Goal: Task Accomplishment & Management: Use online tool/utility

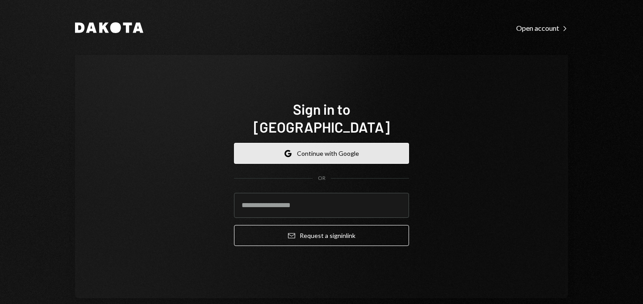
click at [306, 143] on button "Google Continue with Google" at bounding box center [321, 153] width 175 height 21
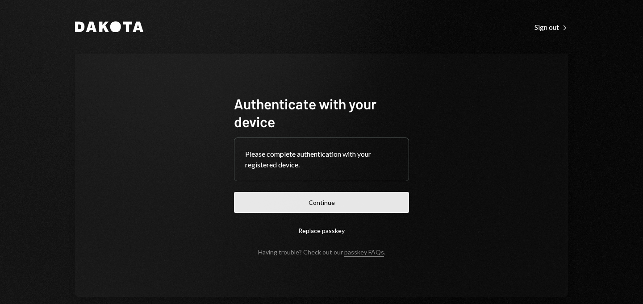
click at [315, 199] on button "Continue" at bounding box center [321, 202] width 175 height 21
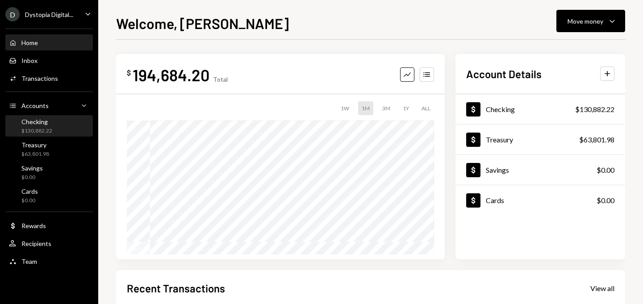
click at [51, 122] on div "Checking" at bounding box center [36, 122] width 31 height 8
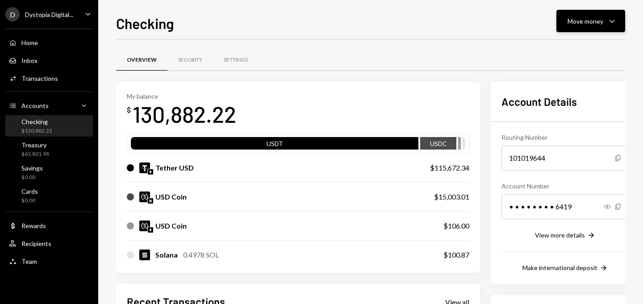
click at [609, 20] on icon "Caret Down" at bounding box center [612, 21] width 11 height 11
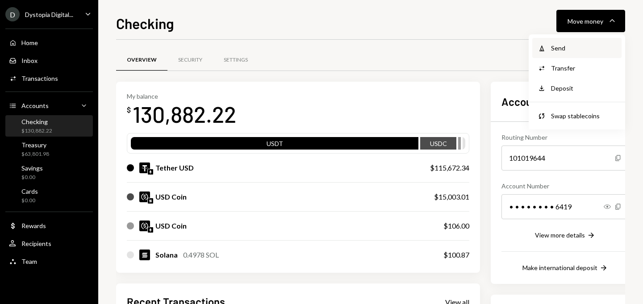
click at [566, 50] on div "Send" at bounding box center [583, 47] width 65 height 9
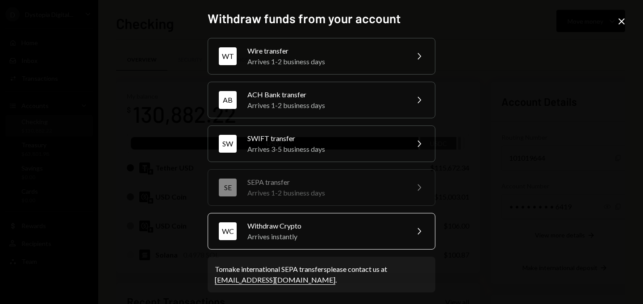
click at [351, 227] on div "Withdraw Crypto" at bounding box center [324, 226] width 155 height 11
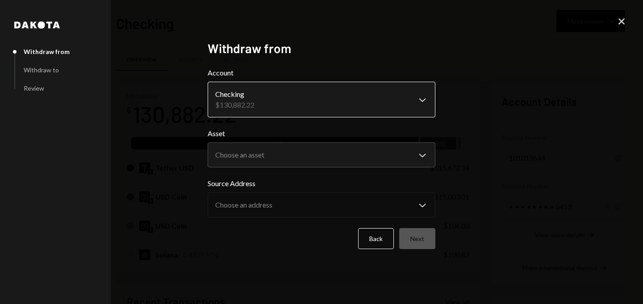
click at [309, 105] on body "D Dystopia Digital... Caret Down Home Home Inbox Inbox Activities Transactions …" at bounding box center [321, 152] width 643 height 304
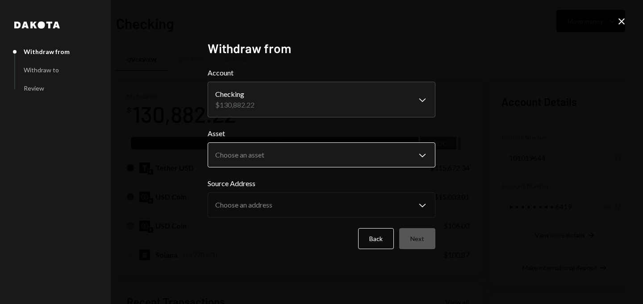
click at [286, 164] on body "D Dystopia Digital... Caret Down Home Home Inbox Inbox Activities Transactions …" at bounding box center [321, 152] width 643 height 304
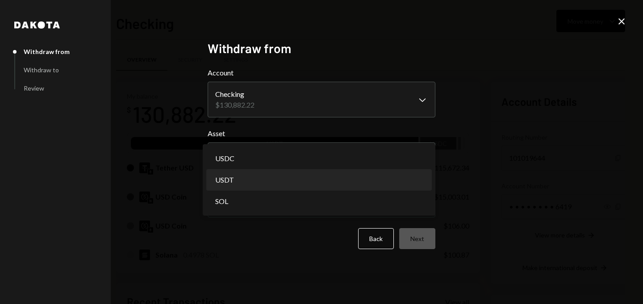
select select "****"
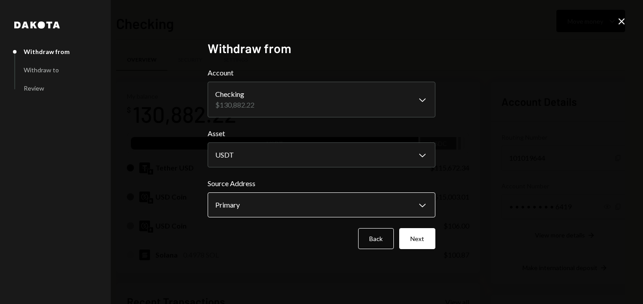
click at [270, 204] on body "D Dystopia Digital... Caret Down Home Home Inbox Inbox Activities Transactions …" at bounding box center [321, 152] width 643 height 304
click at [362, 209] on body "D Dystopia Digital... Caret Down Home Home Inbox Inbox Activities Transactions …" at bounding box center [321, 152] width 643 height 304
click at [410, 241] on button "Next" at bounding box center [417, 238] width 36 height 21
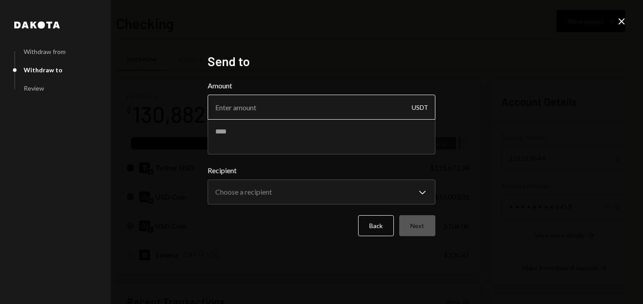
click at [284, 111] on input "Amount" at bounding box center [322, 107] width 228 height 25
type input "99999"
click at [234, 133] on textarea at bounding box center [322, 137] width 228 height 36
type textarea "*"
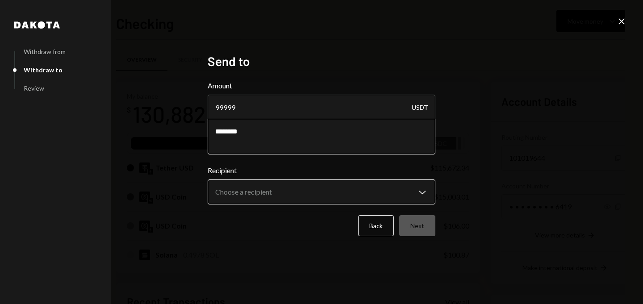
type textarea "********"
click at [240, 190] on body "D Dystopia Digital... Caret Down Home Home Inbox Inbox Activities Transactions …" at bounding box center [321, 152] width 643 height 304
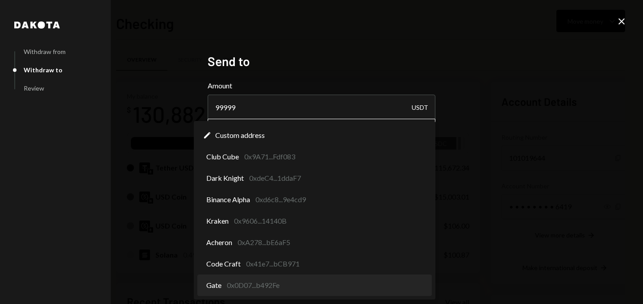
select select "**********"
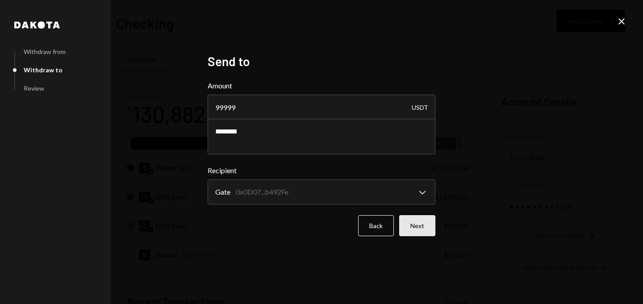
click at [415, 235] on button "Next" at bounding box center [417, 225] width 36 height 21
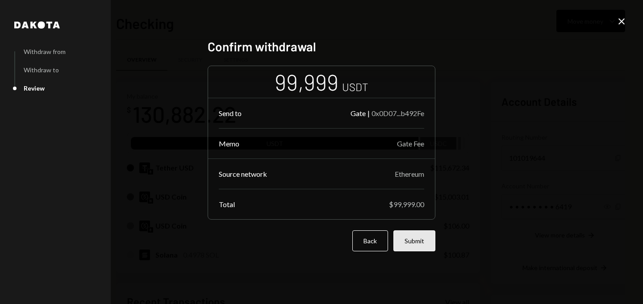
click at [415, 239] on button "Submit" at bounding box center [414, 240] width 42 height 21
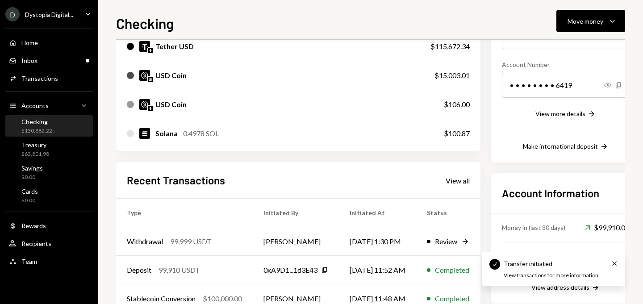
scroll to position [174, 0]
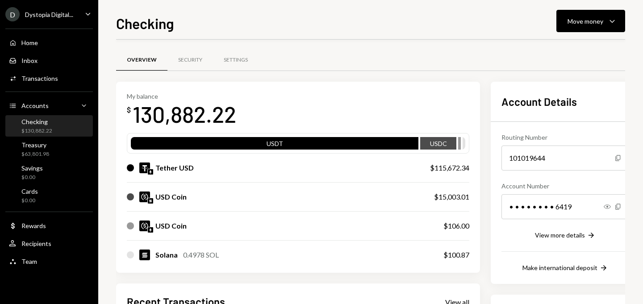
scroll to position [153, 0]
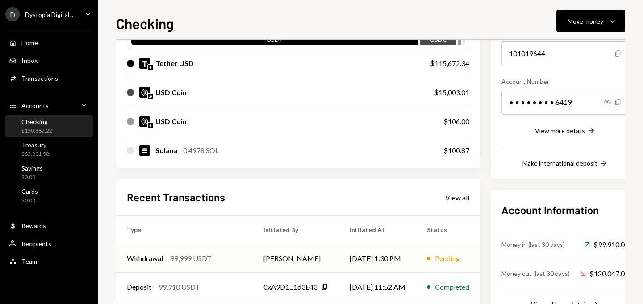
click at [416, 257] on td "09/08/25 1:30 PM" at bounding box center [377, 258] width 77 height 29
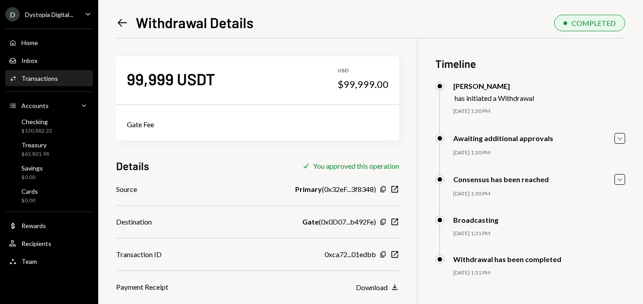
click at [123, 29] on div "Left Arrow Withdrawal Details" at bounding box center [185, 22] width 138 height 18
click at [122, 22] on icon at bounding box center [122, 23] width 9 height 8
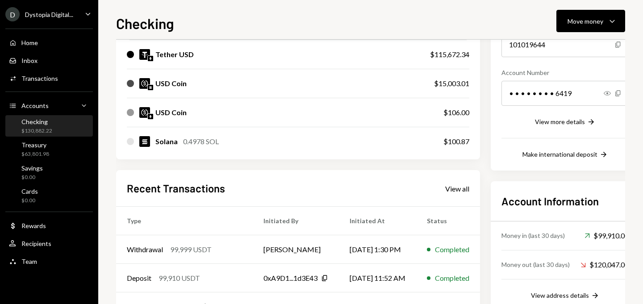
scroll to position [137, 0]
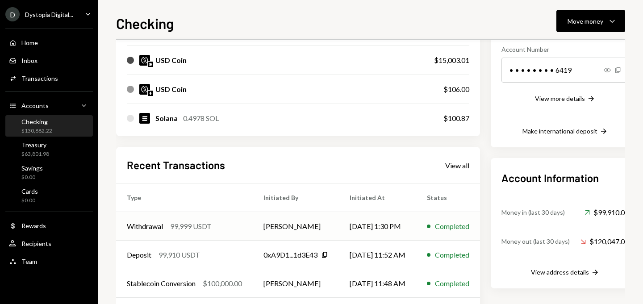
click at [444, 229] on div "Completed" at bounding box center [448, 226] width 42 height 11
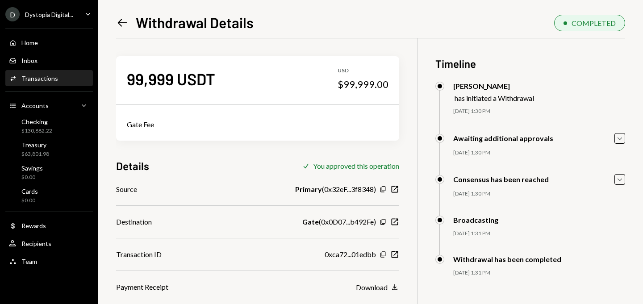
scroll to position [38, 0]
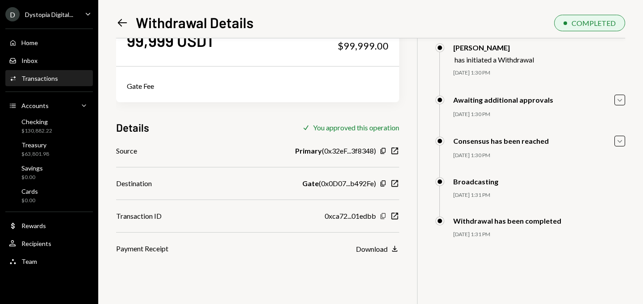
click at [382, 217] on icon "button" at bounding box center [382, 216] width 5 height 6
click at [51, 124] on div "Treasury $63,801.98" at bounding box center [49, 126] width 80 height 17
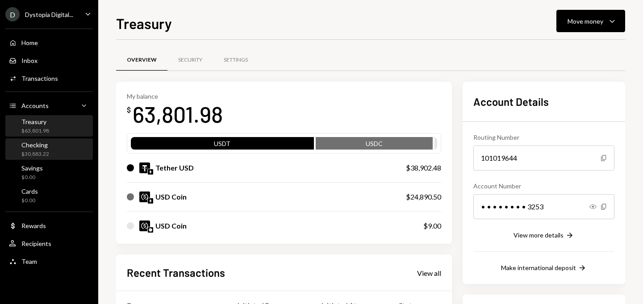
click at [51, 147] on div "Checking $30,883.22" at bounding box center [49, 149] width 80 height 17
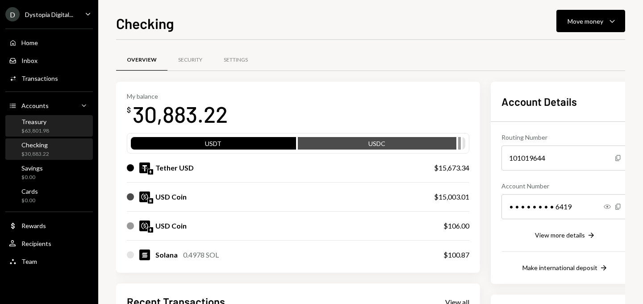
click at [70, 130] on div "Treasury $63,801.98" at bounding box center [49, 126] width 80 height 17
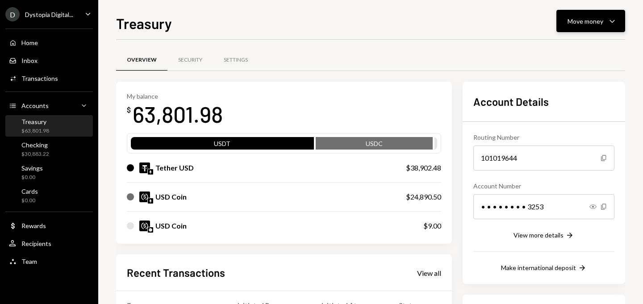
click at [582, 17] on div "Move money" at bounding box center [586, 21] width 36 height 9
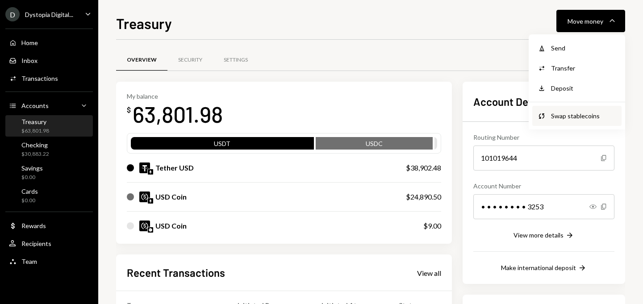
click at [571, 117] on div "Swap stablecoins" at bounding box center [583, 115] width 65 height 9
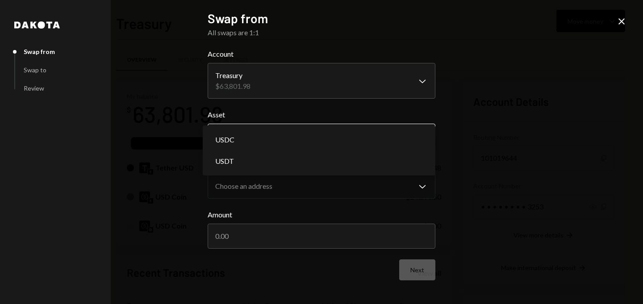
click at [307, 138] on body "D Dystopia Digital... Caret Down Home Home Inbox Inbox Activities Transactions …" at bounding box center [321, 152] width 643 height 304
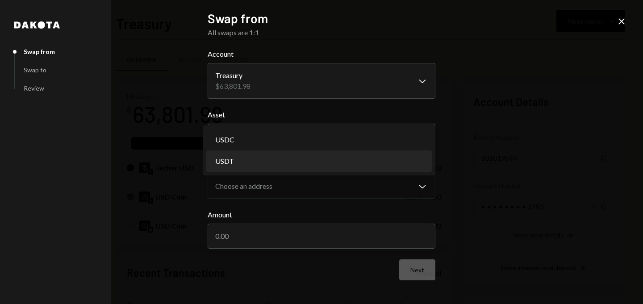
select select "****"
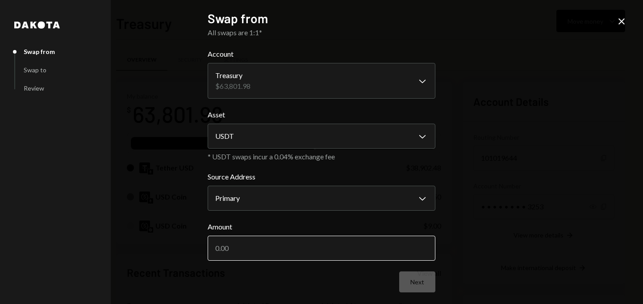
click at [260, 247] on input "Amount" at bounding box center [322, 248] width 228 height 25
click at [255, 230] on label "Amount" at bounding box center [322, 226] width 228 height 11
click at [255, 236] on input "Amount" at bounding box center [322, 248] width 228 height 25
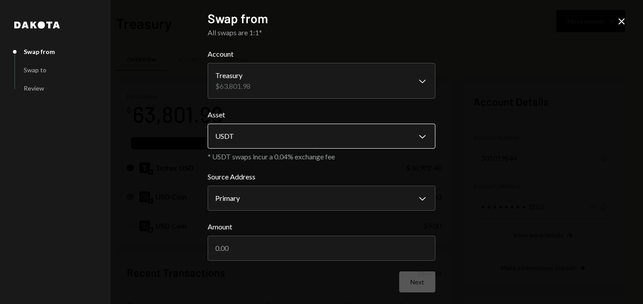
click at [278, 142] on body "D Dystopia Digital... Caret Down Home Home Inbox Inbox Activities Transactions …" at bounding box center [321, 152] width 643 height 304
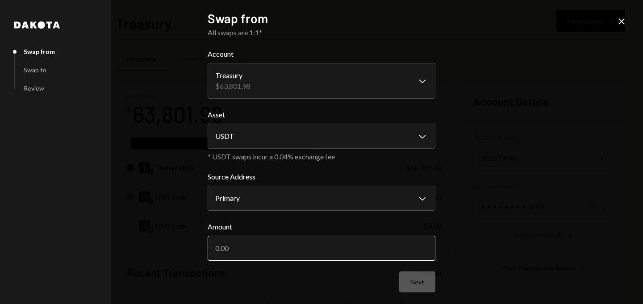
click at [251, 246] on input "Amount" at bounding box center [322, 248] width 228 height 25
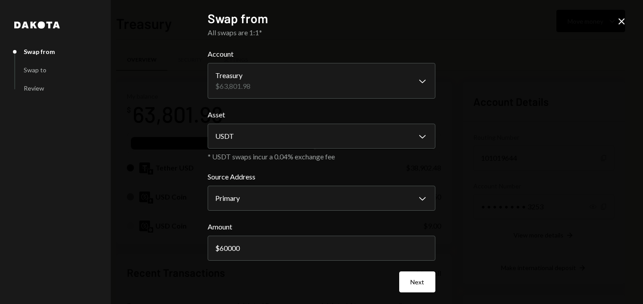
type input "60000"
click at [481, 223] on div "**********" at bounding box center [321, 152] width 643 height 304
click at [359, 232] on label "Amount" at bounding box center [322, 226] width 228 height 11
click at [359, 236] on input "60000" at bounding box center [322, 248] width 228 height 25
click at [358, 226] on label "Amount" at bounding box center [322, 226] width 228 height 11
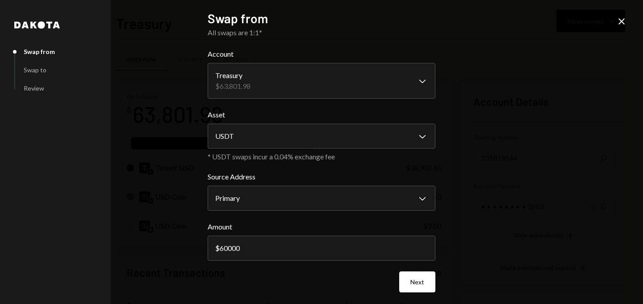
click at [358, 236] on input "60000" at bounding box center [322, 248] width 228 height 25
click at [616, 21] on icon "Close" at bounding box center [621, 21] width 11 height 11
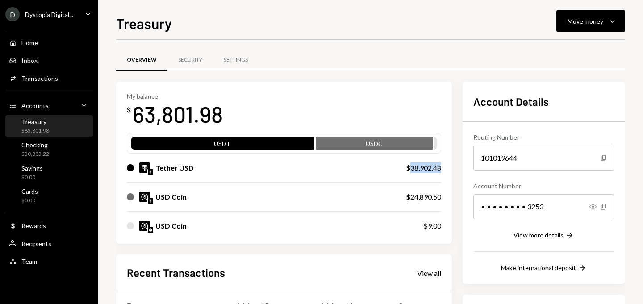
drag, startPoint x: 461, startPoint y: 169, endPoint x: 423, endPoint y: 170, distance: 38.4
click at [420, 170] on div "My balance $ 63,801.98 USDT USDC Tether USD $38,902.48 USD Coin $24,890.50 USD …" at bounding box center [284, 163] width 336 height 163
copy div "38,902.48"
click at [580, 23] on div "Move money" at bounding box center [586, 21] width 36 height 9
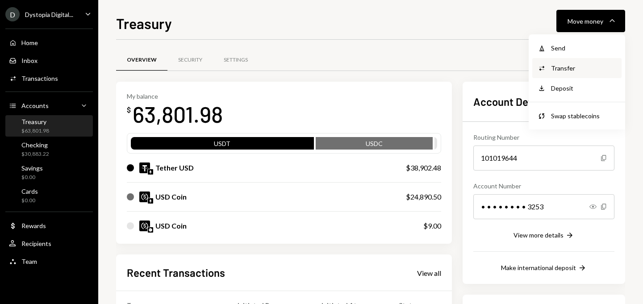
click at [564, 63] on div "Convert Transfer" at bounding box center [576, 68] width 89 height 20
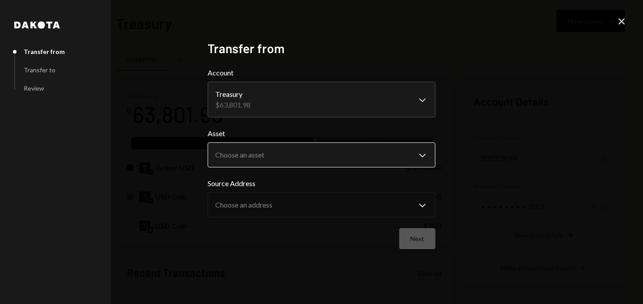
click at [372, 151] on body "D Dystopia Digital... Caret Down Home Home Inbox Inbox Activities Transactions …" at bounding box center [321, 152] width 643 height 304
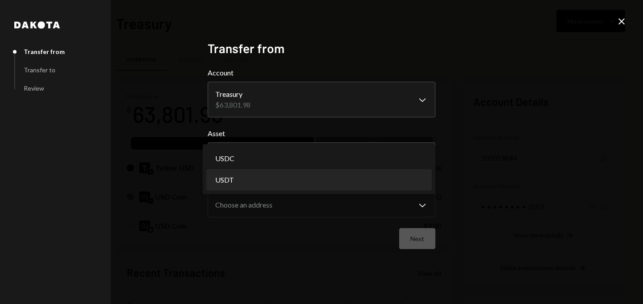
select select "****"
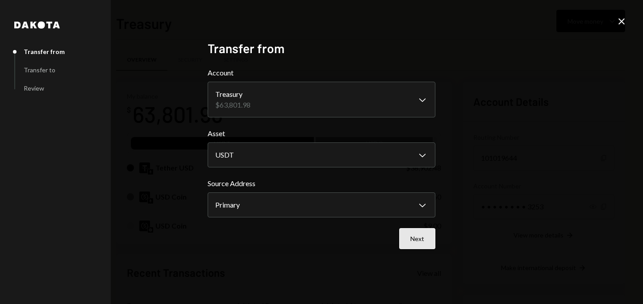
click at [428, 240] on button "Next" at bounding box center [417, 238] width 36 height 21
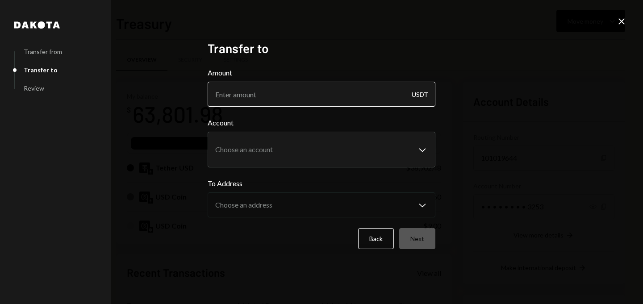
click at [300, 90] on input "Amount" at bounding box center [322, 94] width 228 height 25
paste input "38902.48"
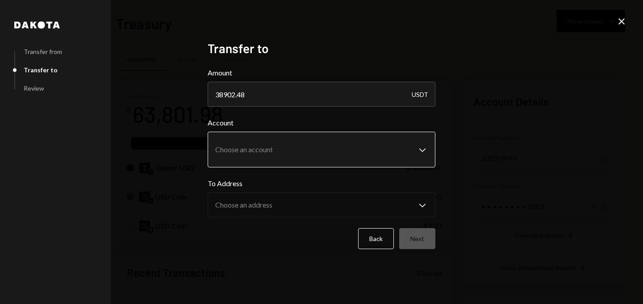
type input "38902.48"
click at [254, 146] on body "D Dystopia Digital... Caret Down Home Home Inbox Inbox Activities Transactions …" at bounding box center [321, 152] width 643 height 304
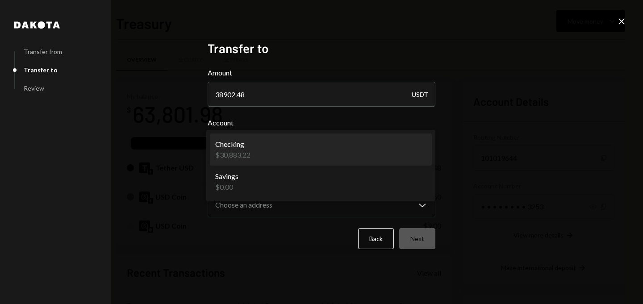
select select "**********"
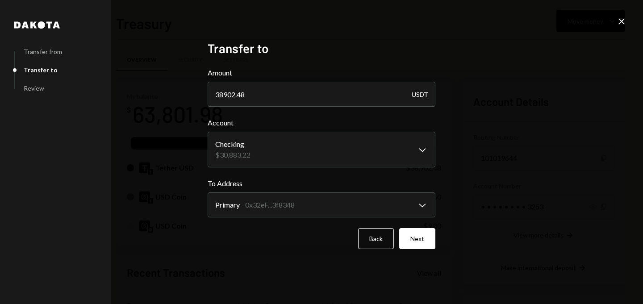
click at [262, 191] on div "To Address Primary 0x32eF...3f8348 Chevron Down *******" at bounding box center [322, 197] width 228 height 39
click at [294, 203] on body "D Dystopia Digital... Caret Down Home Home Inbox Inbox Activities Transactions …" at bounding box center [321, 152] width 643 height 304
click at [429, 235] on button "Next" at bounding box center [417, 238] width 36 height 21
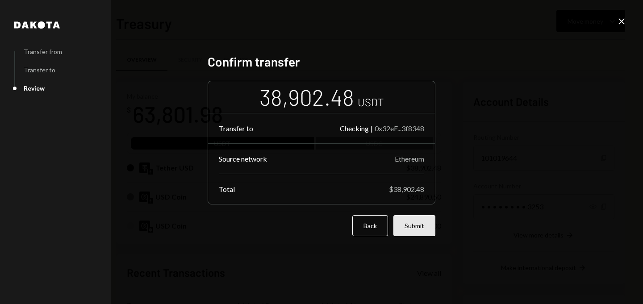
click at [425, 229] on button "Submit" at bounding box center [414, 225] width 42 height 21
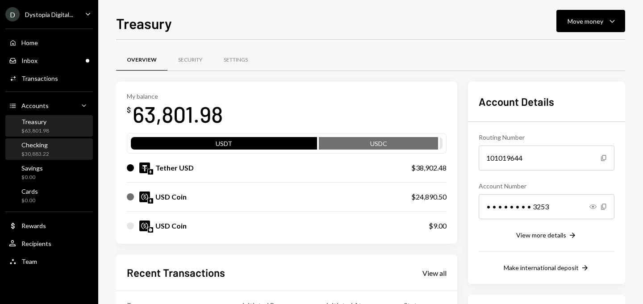
click at [36, 146] on div "Checking" at bounding box center [35, 145] width 28 height 8
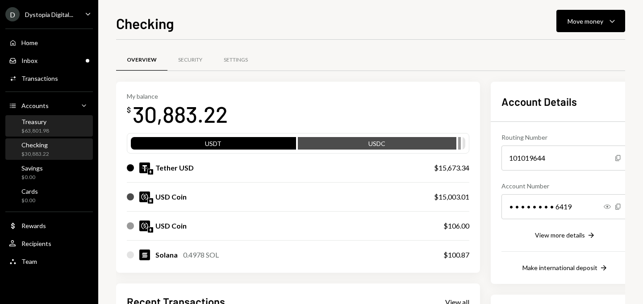
click at [35, 124] on div "Treasury" at bounding box center [35, 122] width 28 height 8
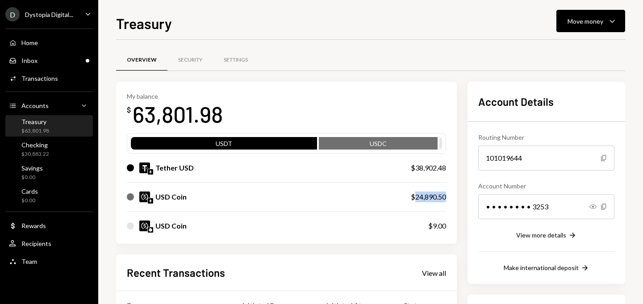
drag, startPoint x: 424, startPoint y: 196, endPoint x: 461, endPoint y: 196, distance: 36.6
click at [457, 196] on div "My balance $ 63,801.98 USDT USDC Tether USD $38,902.48 USD Coin $24,890.50 USD …" at bounding box center [286, 163] width 341 height 163
copy div "24,890.50"
click at [584, 17] on div "Move money" at bounding box center [586, 21] width 36 height 9
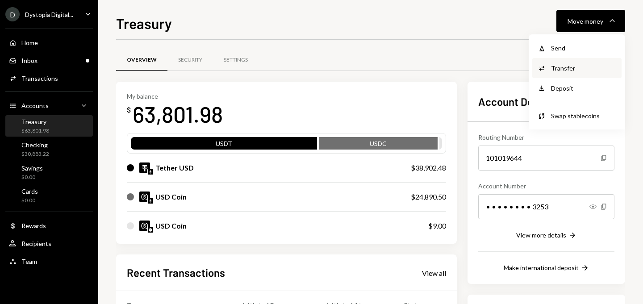
click at [567, 68] on div "Transfer" at bounding box center [583, 67] width 65 height 9
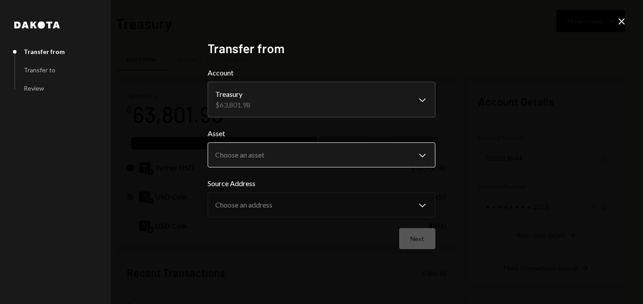
click at [292, 153] on body "D Dystopia Digital... Caret Down Home Home Inbox Inbox Activities Transactions …" at bounding box center [321, 152] width 643 height 304
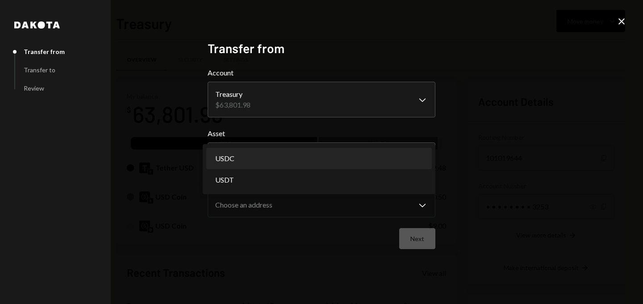
select select "****"
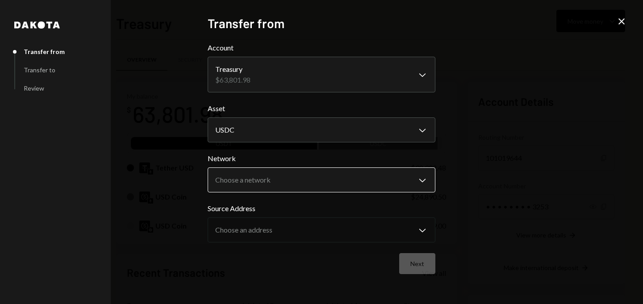
click at [261, 184] on body "D Dystopia Digital... Caret Down Home Home Inbox Inbox Activities Transactions …" at bounding box center [321, 152] width 643 height 304
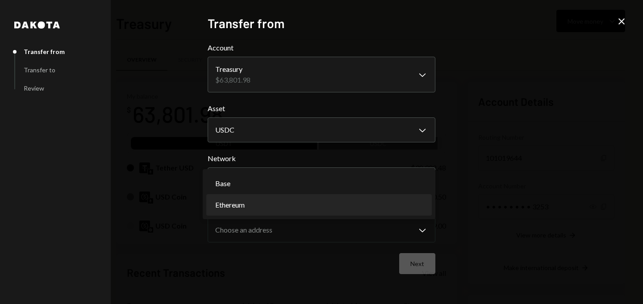
select select "**********"
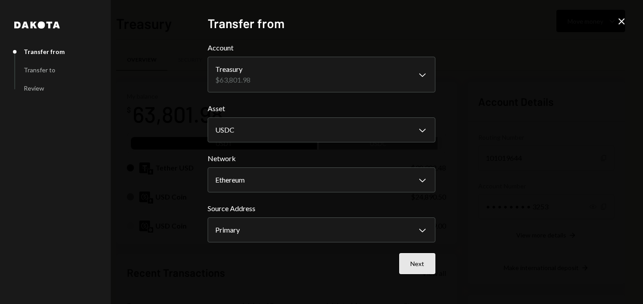
click at [429, 254] on button "Next" at bounding box center [417, 263] width 36 height 21
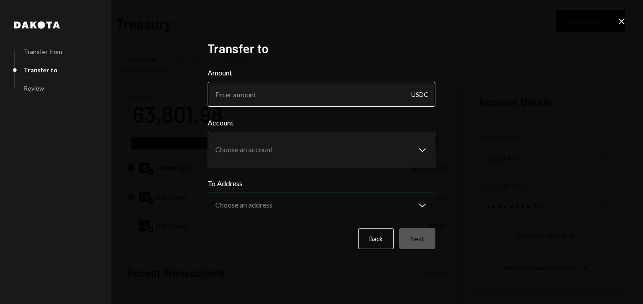
click at [323, 98] on input "Amount" at bounding box center [322, 94] width 228 height 25
paste input "24890.50"
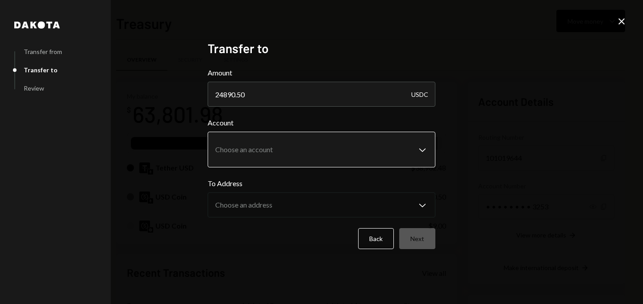
type input "24890.50"
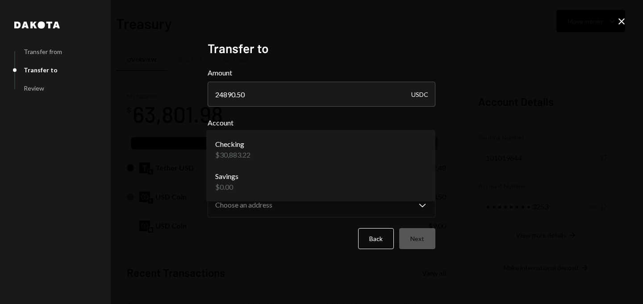
click at [280, 145] on body "D Dystopia Digital... Caret Down Home Home Inbox Inbox Activities Transactions …" at bounding box center [321, 152] width 643 height 304
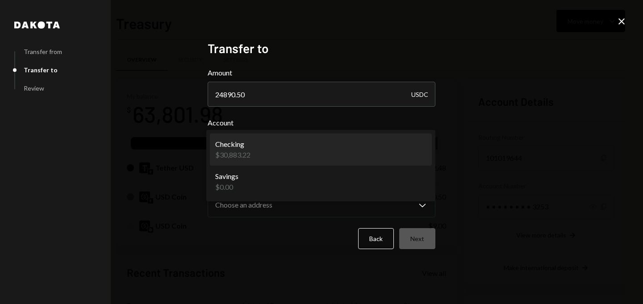
select select "**********"
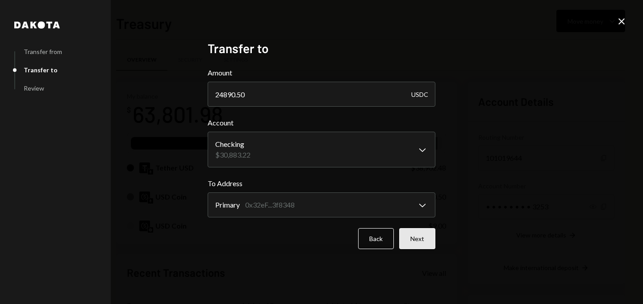
click at [417, 232] on button "Next" at bounding box center [417, 238] width 36 height 21
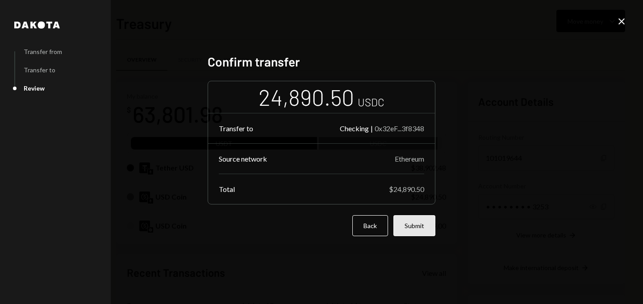
click at [417, 227] on button "Submit" at bounding box center [414, 225] width 42 height 21
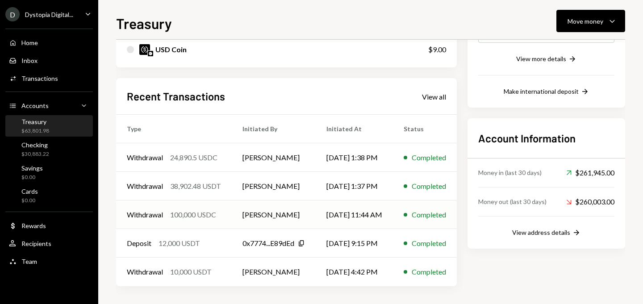
scroll to position [176, 0]
click at [57, 82] on div "Activities Transactions" at bounding box center [49, 79] width 80 height 8
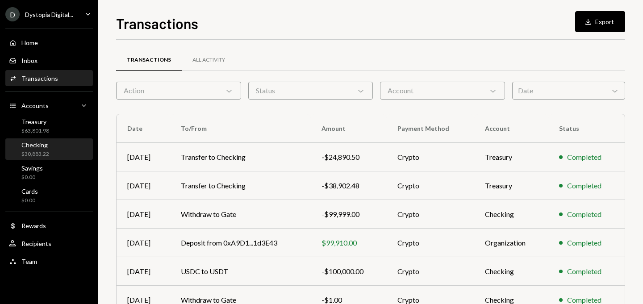
click at [49, 142] on div "Checking $30,883.22" at bounding box center [49, 149] width 80 height 17
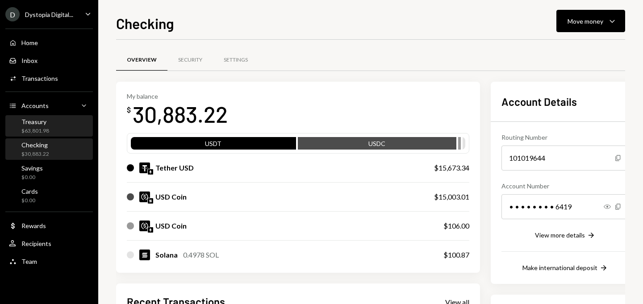
click at [43, 122] on div "Treasury" at bounding box center [35, 122] width 28 height 8
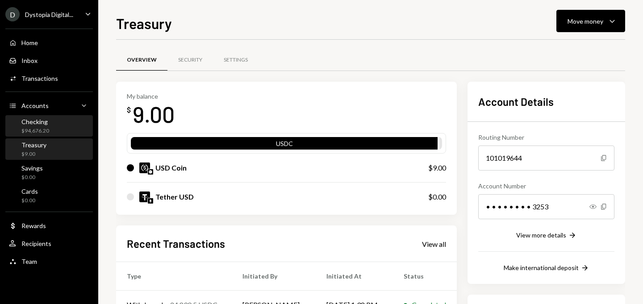
click at [45, 127] on div "$94,676.20" at bounding box center [35, 131] width 28 height 8
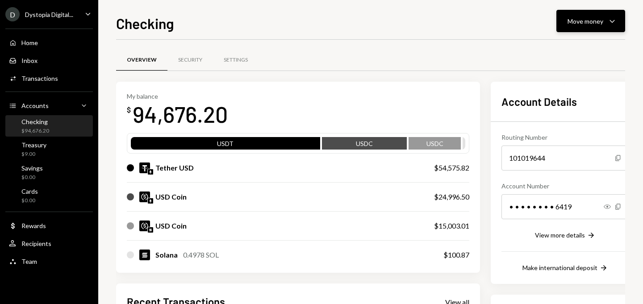
click at [581, 32] on div "Checking Move money Caret Down Overview Security Settings My balance $ 94,676.2…" at bounding box center [370, 159] width 509 height 292
click at [579, 21] on div "Move money" at bounding box center [586, 21] width 36 height 9
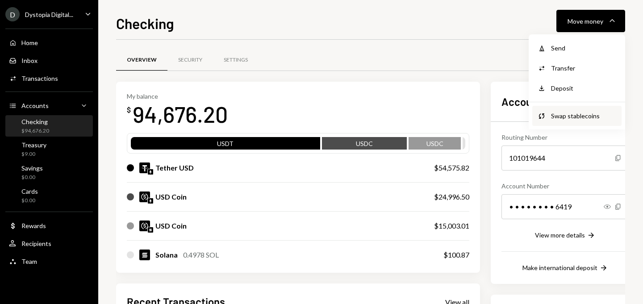
click at [562, 109] on div "Swap Swap stablecoins" at bounding box center [576, 116] width 89 height 20
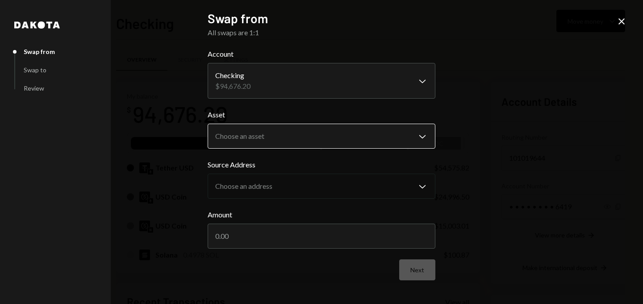
click at [295, 130] on body "D Dystopia Digital... Caret Down Home Home Inbox Inbox Activities Transactions …" at bounding box center [321, 152] width 643 height 304
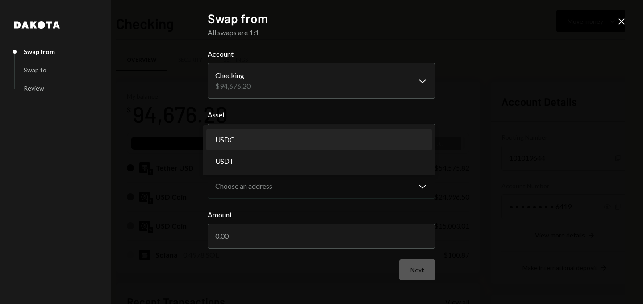
select select "****"
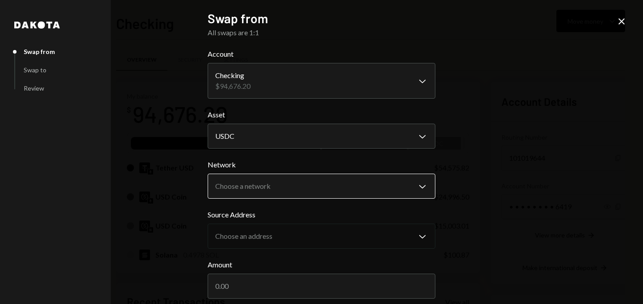
click at [266, 186] on body "D Dystopia Digital... Caret Down Home Home Inbox Inbox Activities Transactions …" at bounding box center [321, 152] width 643 height 304
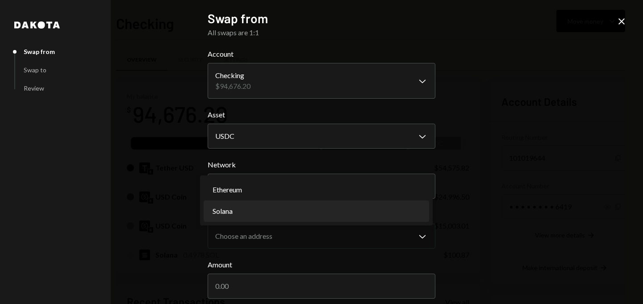
select select "**********"
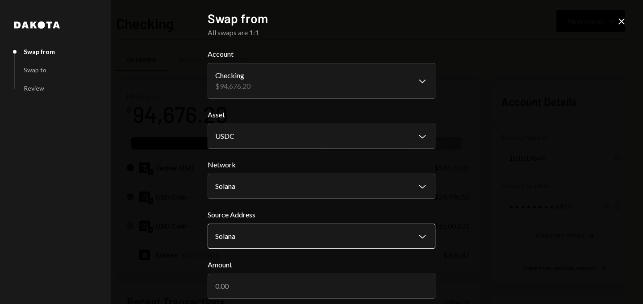
scroll to position [40, 0]
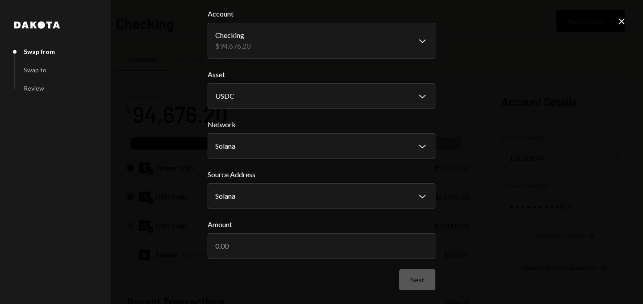
click at [616, 17] on icon "Close" at bounding box center [621, 21] width 11 height 11
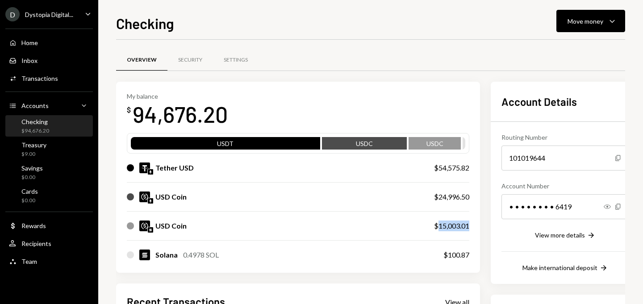
drag, startPoint x: 483, startPoint y: 229, endPoint x: 449, endPoint y: 228, distance: 33.9
click at [449, 228] on div "My balance $ 94,676.20 USDT USDC USDC Tether USD $54,575.82 USD Coin $24,996.50…" at bounding box center [298, 178] width 364 height 192
copy div "15,003.01"
click at [596, 25] on div "Move money" at bounding box center [586, 21] width 36 height 9
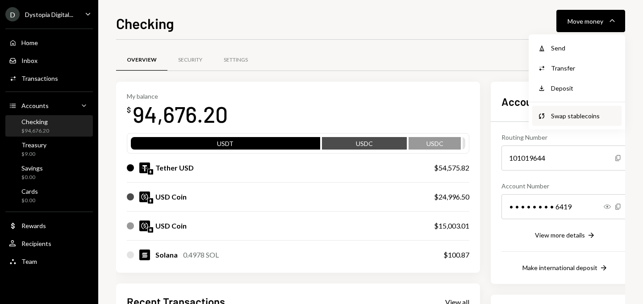
click at [571, 113] on div "Swap stablecoins" at bounding box center [583, 115] width 65 height 9
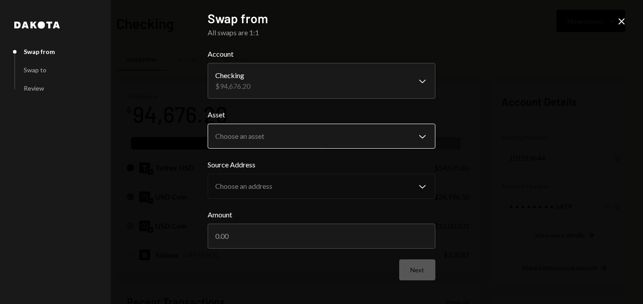
click at [311, 141] on body "D Dystopia Digital... Caret Down Home Home Inbox Inbox Activities Transactions …" at bounding box center [321, 152] width 643 height 304
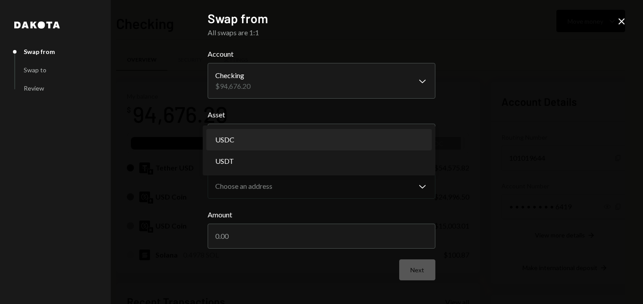
select select "****"
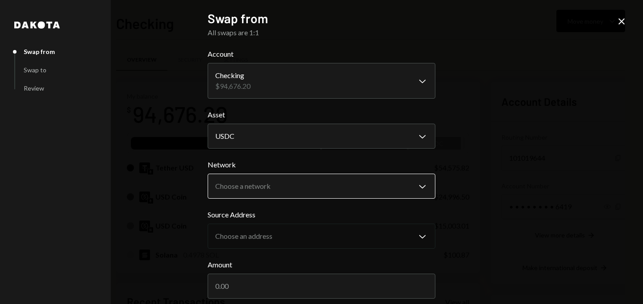
click at [277, 187] on body "D Dystopia Digital... Caret Down Home Home Inbox Inbox Activities Transactions …" at bounding box center [321, 152] width 643 height 304
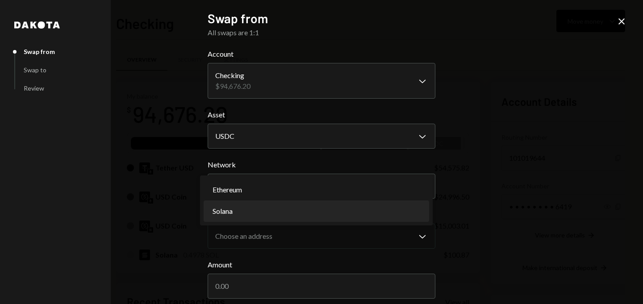
select select "**********"
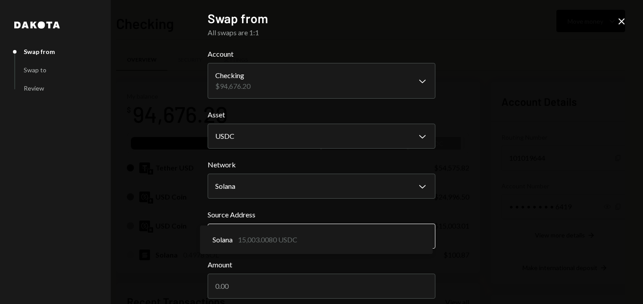
click at [270, 236] on body "D Dystopia Digital... Caret Down Home Home Inbox Inbox Activities Transactions …" at bounding box center [321, 152] width 643 height 304
click at [266, 288] on input "Amount" at bounding box center [322, 286] width 228 height 25
paste input "15003.01"
type input "15003.01"
click at [514, 224] on div "**********" at bounding box center [321, 152] width 643 height 304
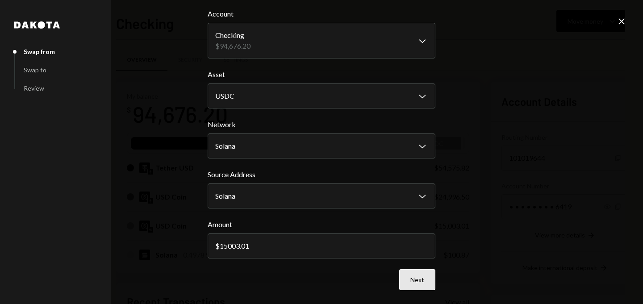
click at [410, 285] on button "Next" at bounding box center [417, 279] width 36 height 21
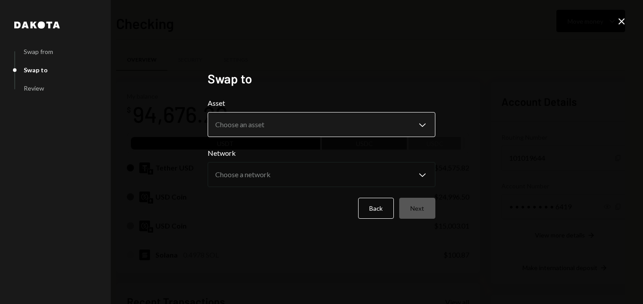
click at [297, 125] on body "D Dystopia Digital... Caret Down Home Home Inbox Inbox Activities Transactions …" at bounding box center [321, 152] width 643 height 304
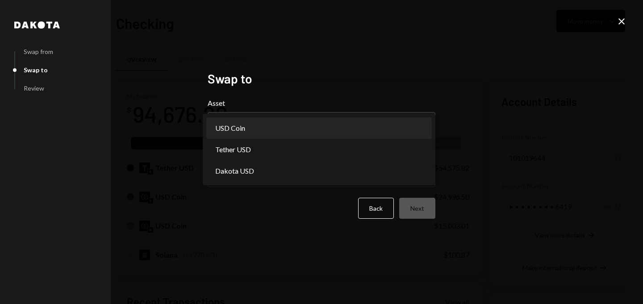
select select "****"
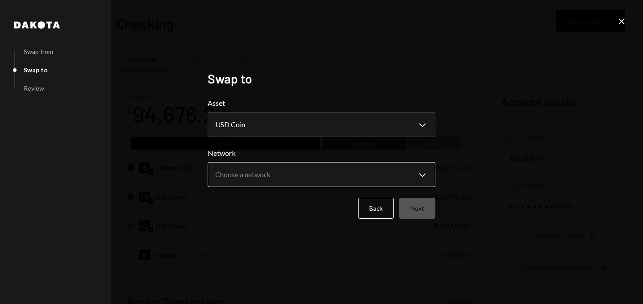
click at [281, 174] on body "D Dystopia Digital... Caret Down Home Home Inbox Inbox Activities Transactions …" at bounding box center [321, 152] width 643 height 304
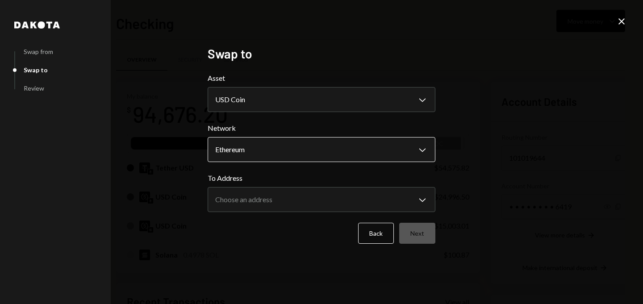
click at [314, 152] on body "D Dystopia Digital... Caret Down Home Home Inbox Inbox Activities Transactions …" at bounding box center [321, 152] width 643 height 304
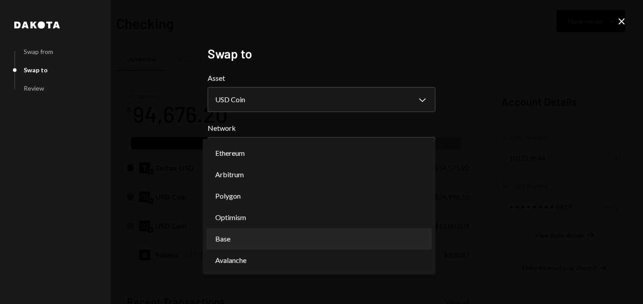
select select "**********"
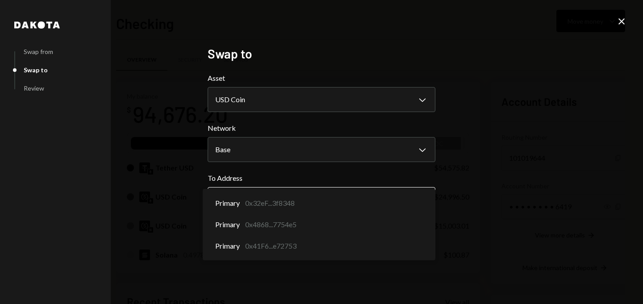
click at [332, 196] on body "D Dystopia Digital... Caret Down Home Home Inbox Inbox Activities Transactions …" at bounding box center [321, 152] width 643 height 304
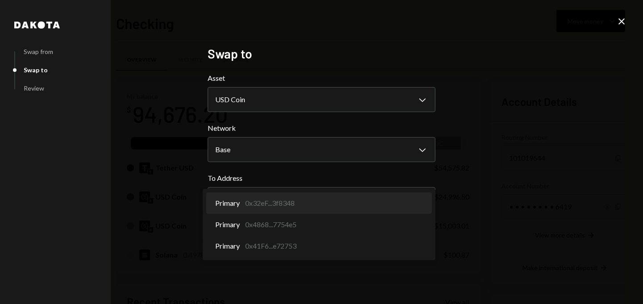
select select "**********"
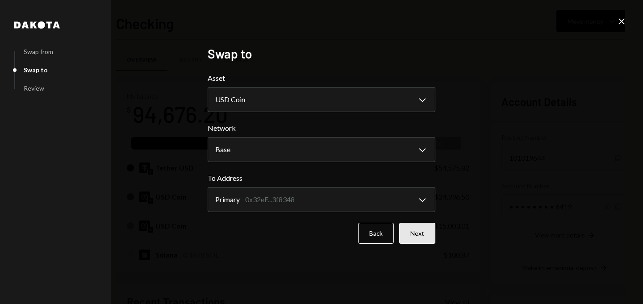
click at [421, 227] on button "Next" at bounding box center [417, 233] width 36 height 21
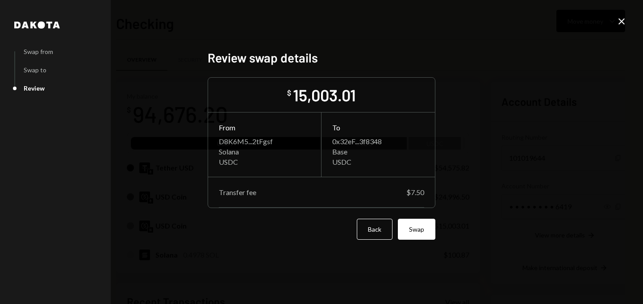
click at [421, 227] on button "Swap" at bounding box center [417, 229] width 38 height 21
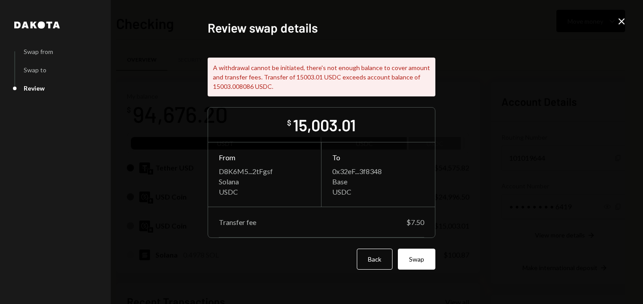
click at [627, 23] on icon "Close" at bounding box center [621, 21] width 11 height 11
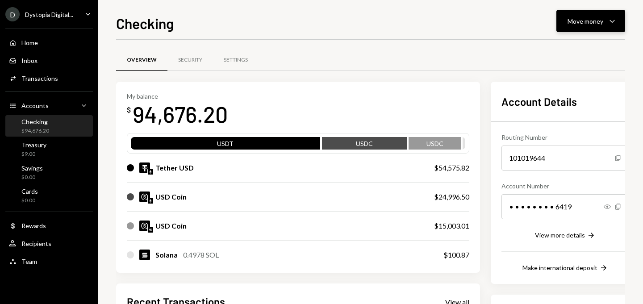
click at [586, 25] on div "Move money" at bounding box center [586, 21] width 36 height 9
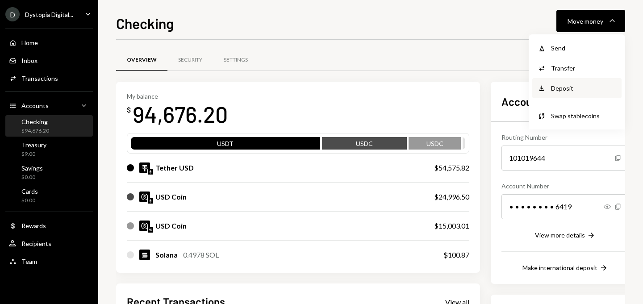
click at [569, 90] on div "Deposit" at bounding box center [583, 88] width 65 height 9
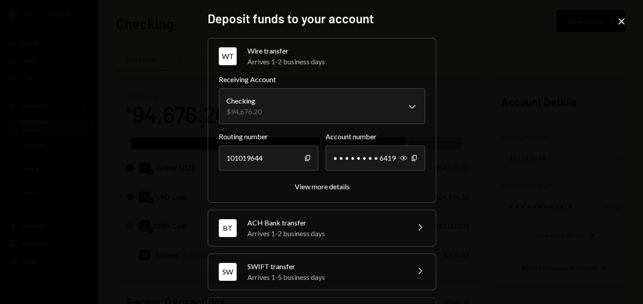
click at [620, 17] on icon "Close" at bounding box center [621, 21] width 11 height 11
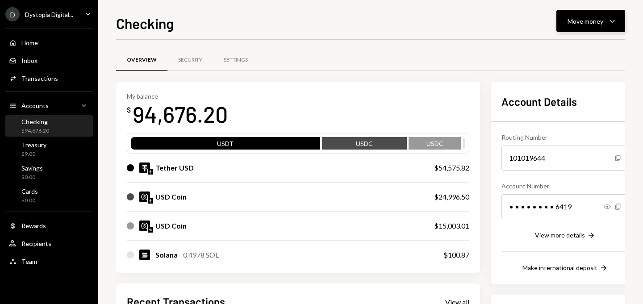
click at [596, 26] on button "Move money Caret Down" at bounding box center [590, 21] width 69 height 22
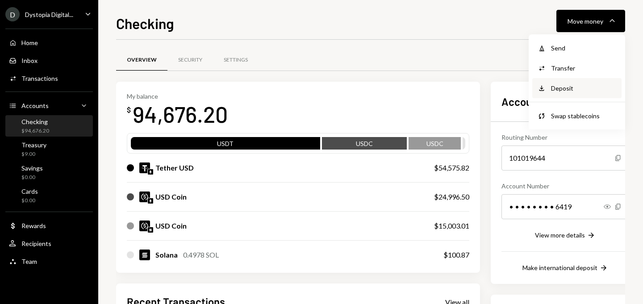
click at [577, 91] on div "Deposit" at bounding box center [583, 88] width 65 height 9
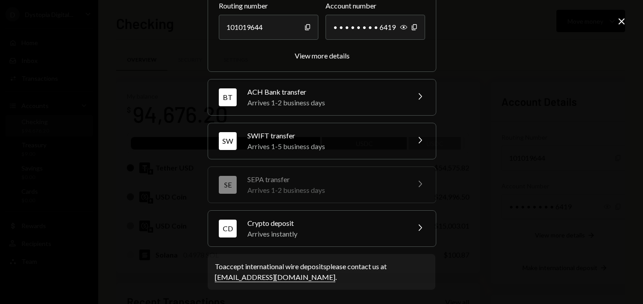
click at [355, 235] on div "Arrives instantly" at bounding box center [325, 234] width 156 height 11
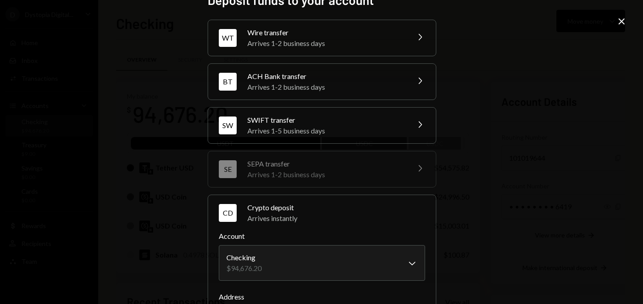
scroll to position [113, 0]
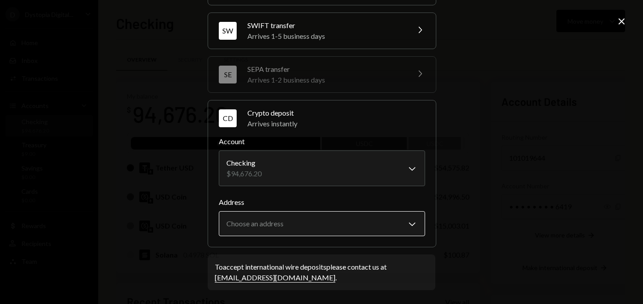
click at [355, 217] on body "D Dystopia Digital... Caret Down Home Home Inbox Inbox Activities Transactions …" at bounding box center [321, 152] width 643 height 304
click at [542, 78] on div "**********" at bounding box center [321, 152] width 643 height 304
click at [624, 19] on icon "Close" at bounding box center [621, 21] width 11 height 11
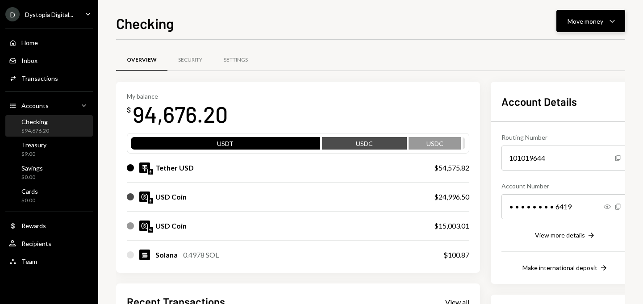
click at [599, 18] on div "Move money" at bounding box center [586, 21] width 36 height 9
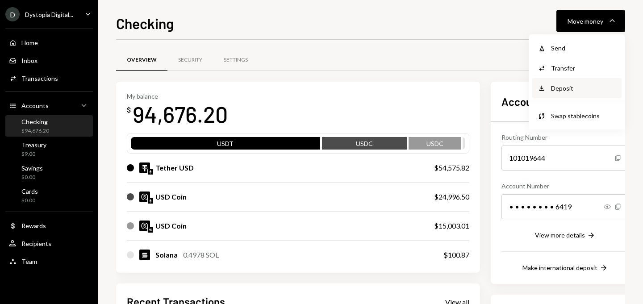
click at [547, 86] on div "Deposit Deposit" at bounding box center [577, 88] width 79 height 9
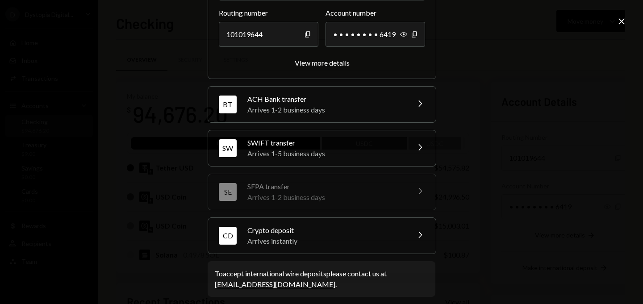
click at [311, 244] on div "Arrives instantly" at bounding box center [325, 241] width 156 height 11
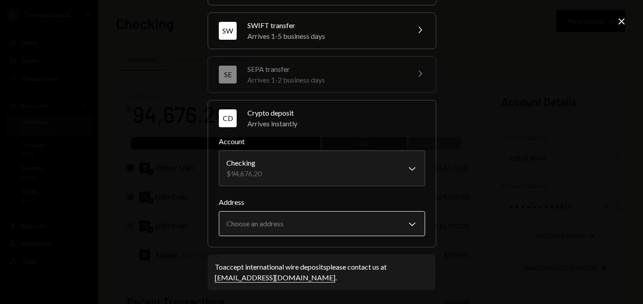
click at [282, 225] on body "D Dystopia Digital... Caret Down Home Home Inbox Inbox Activities Transactions …" at bounding box center [321, 152] width 643 height 304
click at [628, 21] on div "**********" at bounding box center [321, 152] width 643 height 304
click at [627, 21] on div "**********" at bounding box center [321, 152] width 643 height 304
click at [620, 17] on icon "Close" at bounding box center [621, 21] width 11 height 11
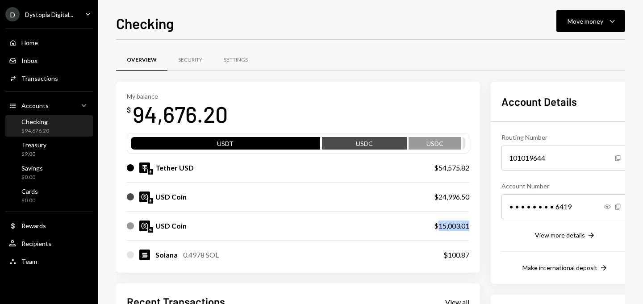
drag, startPoint x: 448, startPoint y: 227, endPoint x: 481, endPoint y: 226, distance: 32.2
click at [480, 226] on div "My balance $ 94,676.20 USDT USDC USDC Tether USD $54,575.82 USD Coin $24,996.50…" at bounding box center [298, 178] width 364 height 192
copy div "15,003.01"
click at [593, 21] on div "Move money" at bounding box center [586, 21] width 36 height 9
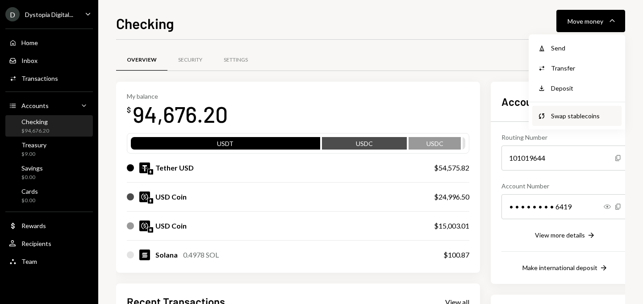
click at [574, 113] on div "Swap stablecoins" at bounding box center [583, 115] width 65 height 9
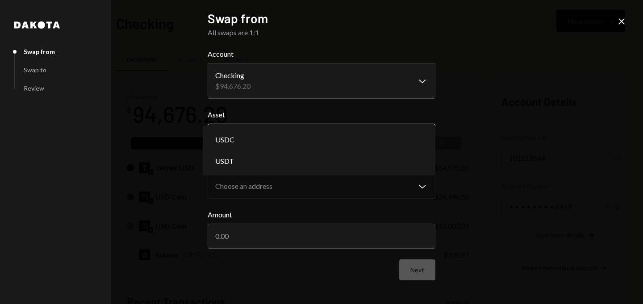
click at [380, 133] on body "D Dystopia Digital... Caret Down Home Home Inbox Inbox Activities Transactions …" at bounding box center [321, 152] width 643 height 304
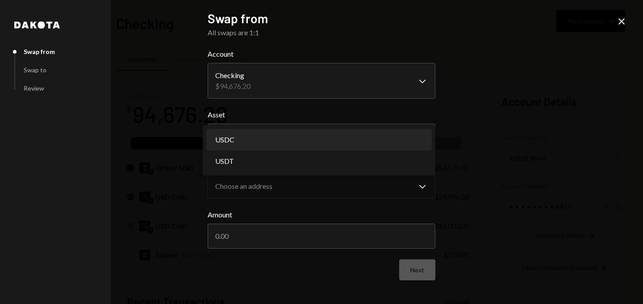
select select "****"
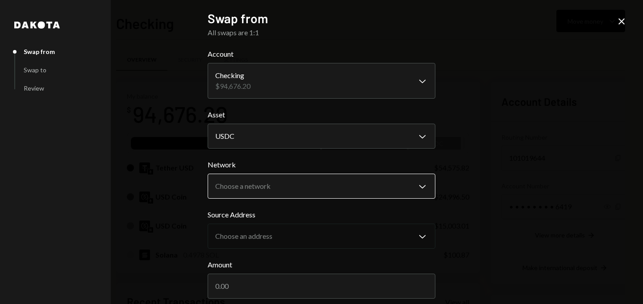
click at [310, 177] on body "D Dystopia Digital... Caret Down Home Home Inbox Inbox Activities Transactions …" at bounding box center [321, 152] width 643 height 304
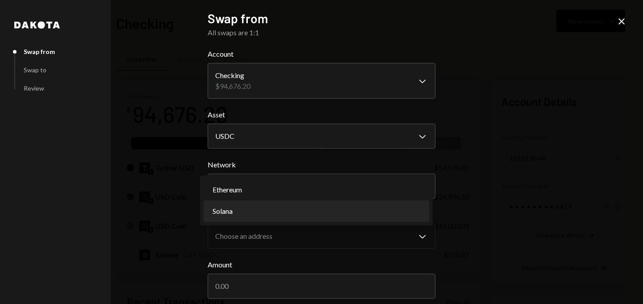
select select "**********"
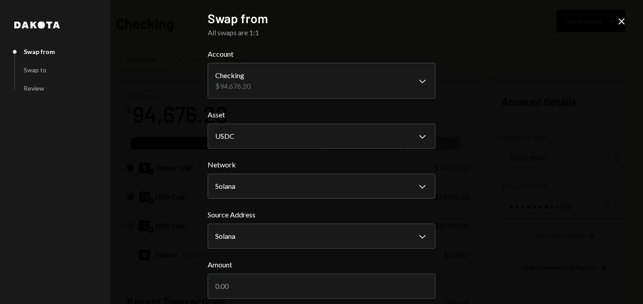
scroll to position [40, 0]
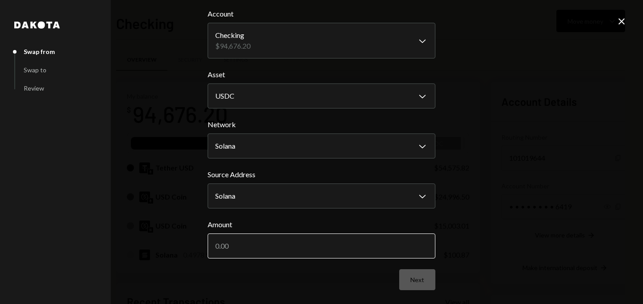
click at [282, 244] on input "Amount" at bounding box center [322, 246] width 228 height 25
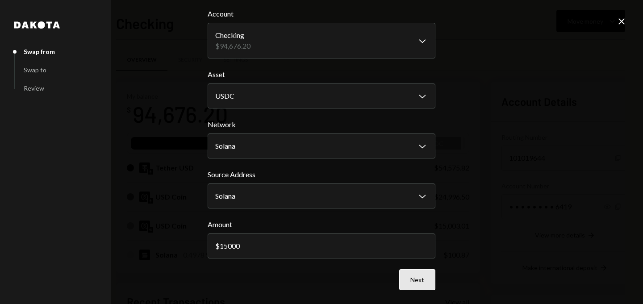
type input "15000"
click at [417, 278] on button "Next" at bounding box center [417, 279] width 36 height 21
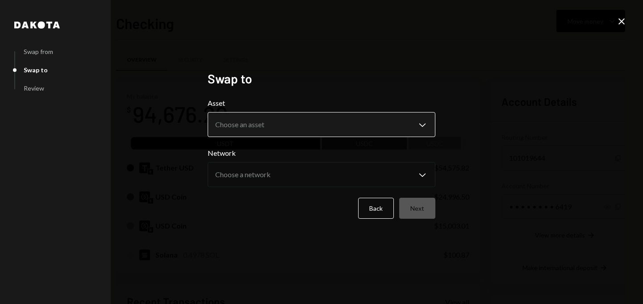
click at [301, 117] on body "D Dystopia Digital... Caret Down Home Home Inbox Inbox Activities Transactions …" at bounding box center [321, 152] width 643 height 304
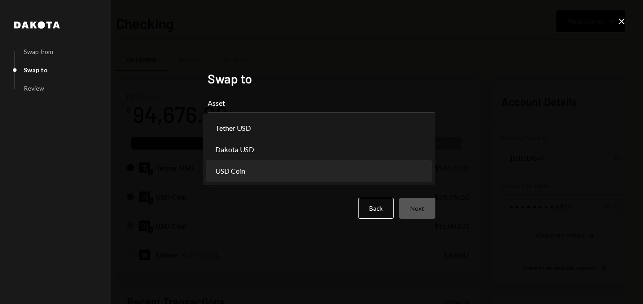
select select "****"
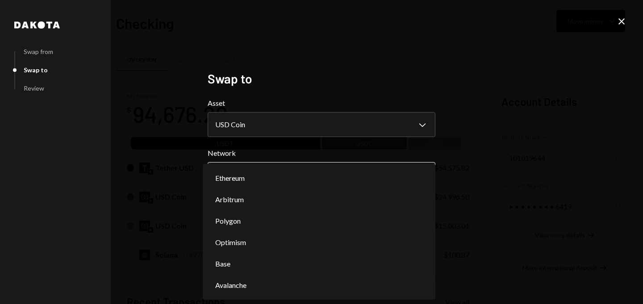
click at [267, 179] on body "D Dystopia Digital... Caret Down Home Home Inbox Inbox Activities Transactions …" at bounding box center [321, 152] width 643 height 304
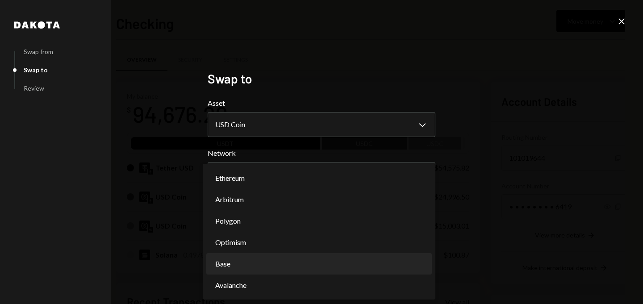
select select "**********"
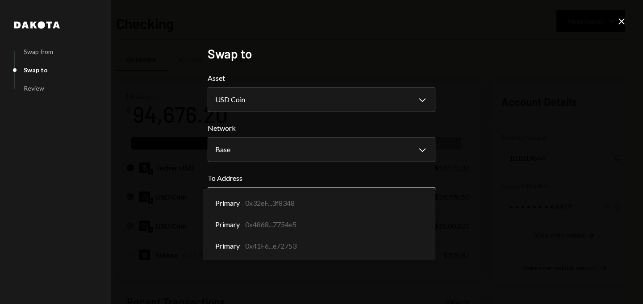
click at [351, 205] on body "D Dystopia Digital... Caret Down Home Home Inbox Inbox Activities Transactions …" at bounding box center [321, 152] width 643 height 304
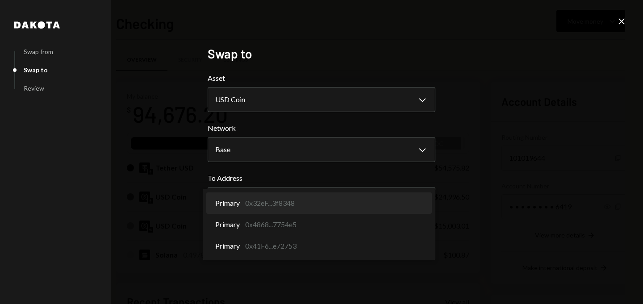
select select "**********"
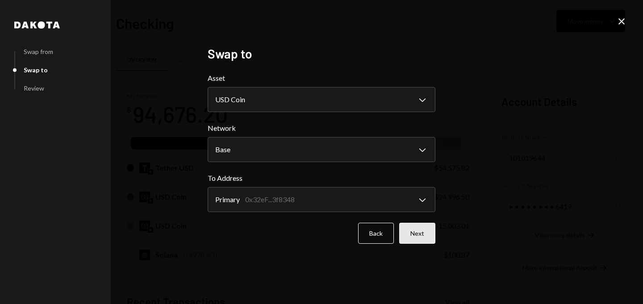
click at [408, 234] on button "Next" at bounding box center [417, 233] width 36 height 21
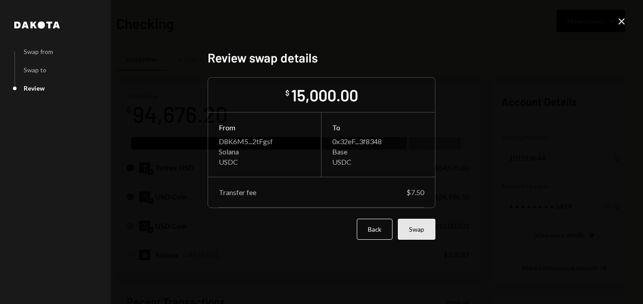
click at [409, 234] on button "Swap" at bounding box center [417, 229] width 38 height 21
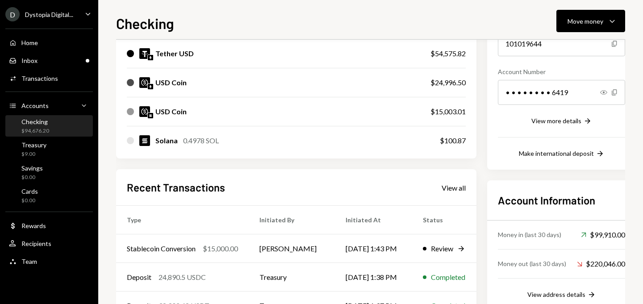
scroll to position [205, 0]
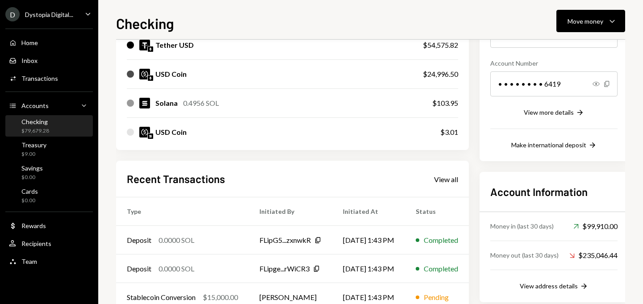
scroll to position [188, 0]
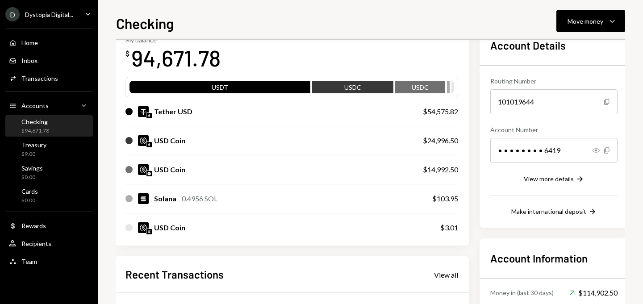
scroll to position [60, 1]
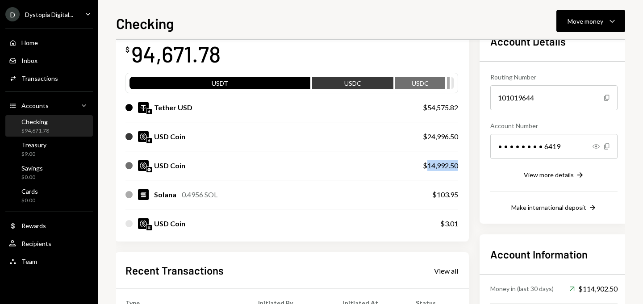
drag, startPoint x: 468, startPoint y: 169, endPoint x: 435, endPoint y: 164, distance: 33.4
click at [435, 164] on div "My balance $ 94,671.78 USDT USDC USDC Tether USD $54,575.82 USD Coin $24,996.50…" at bounding box center [292, 131] width 354 height 221
copy div "14,992.50"
click at [584, 19] on div "Move money" at bounding box center [586, 21] width 36 height 9
click at [430, 122] on div at bounding box center [291, 122] width 333 height 0
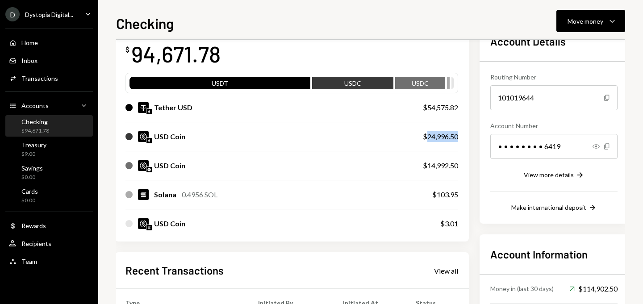
drag, startPoint x: 435, startPoint y: 136, endPoint x: 467, endPoint y: 138, distance: 31.3
click at [458, 138] on div "$24,996.50" at bounding box center [440, 136] width 35 height 11
copy div "24,996.50"
click at [598, 11] on button "Move money Caret Down" at bounding box center [590, 21] width 69 height 22
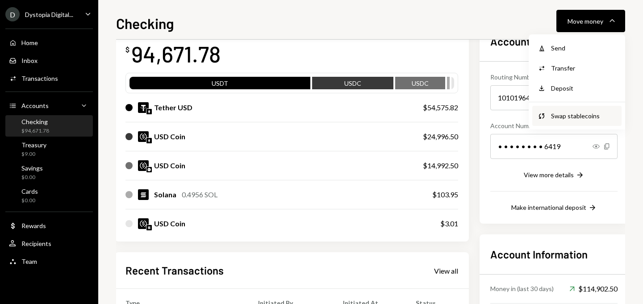
click at [570, 109] on div "Swap Swap stablecoins" at bounding box center [576, 116] width 89 height 20
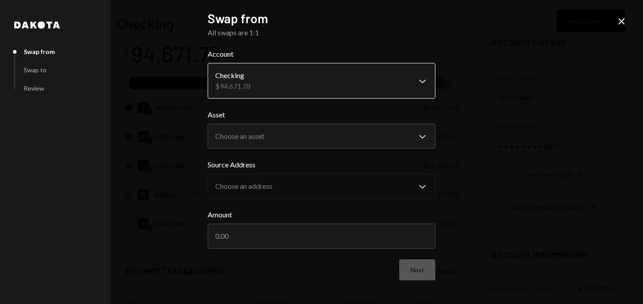
click at [337, 83] on body "D Dystopia Digital... Caret Down Home Home Inbox Inbox Activities Transactions …" at bounding box center [321, 152] width 643 height 304
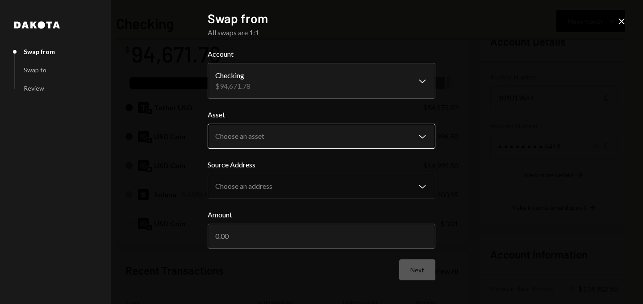
click at [272, 137] on body "D Dystopia Digital... Caret Down Home Home Inbox Inbox Activities Transactions …" at bounding box center [321, 152] width 643 height 304
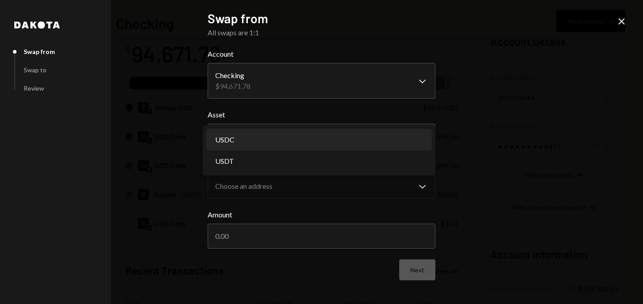
select select "****"
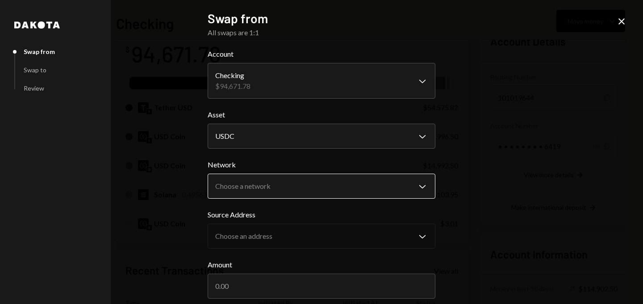
click at [263, 185] on body "D Dystopia Digital... Caret Down Home Home Inbox Inbox Activities Transactions …" at bounding box center [321, 152] width 643 height 304
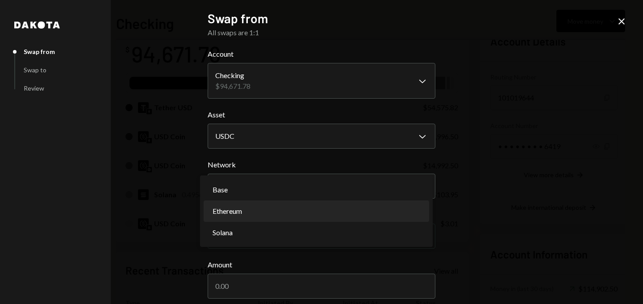
select select "**********"
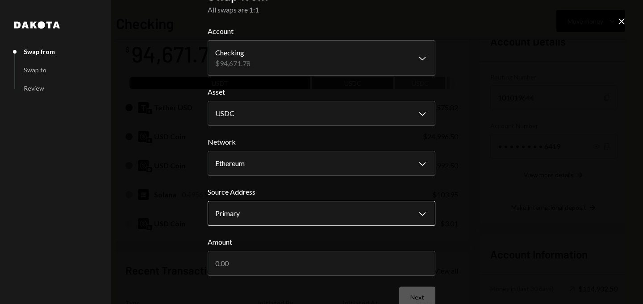
scroll to position [40, 0]
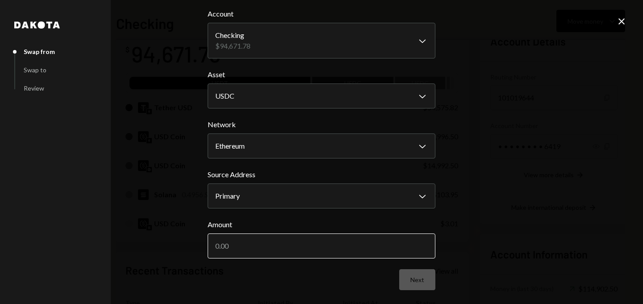
click at [239, 243] on input "Amount" at bounding box center [322, 246] width 228 height 25
paste input "24996.50"
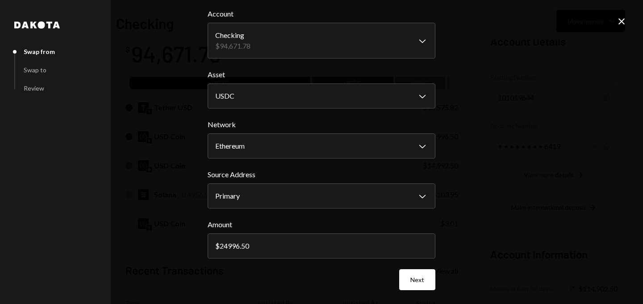
type input "24996.50"
click at [434, 278] on div "**********" at bounding box center [321, 152] width 643 height 304
click at [409, 278] on button "Next" at bounding box center [417, 279] width 36 height 21
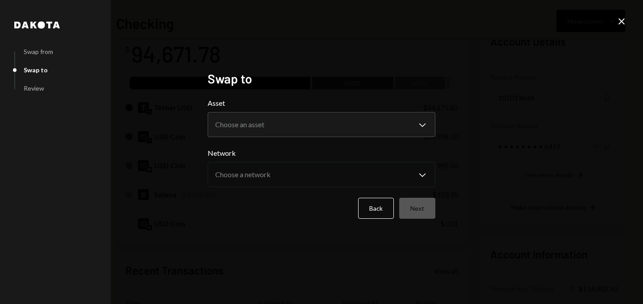
scroll to position [0, 0]
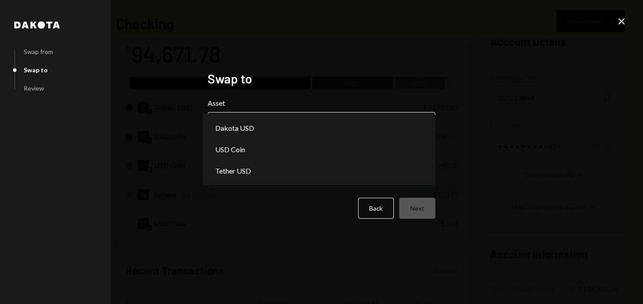
click at [312, 125] on body "D Dystopia Digital... Caret Down Home Home Inbox Inbox Activities Transactions …" at bounding box center [321, 152] width 643 height 304
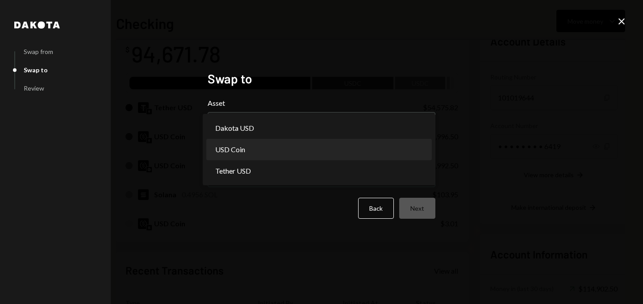
select select "****"
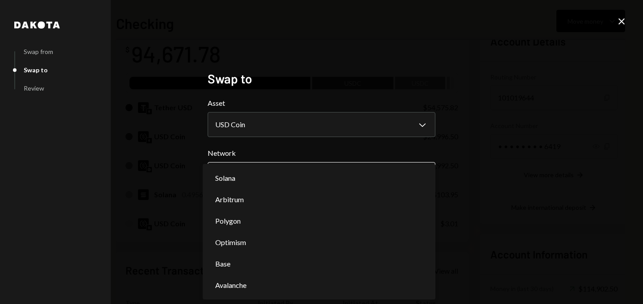
click at [270, 175] on body "D Dystopia Digital... Caret Down Home Home Inbox Inbox Activities Transactions …" at bounding box center [321, 152] width 643 height 304
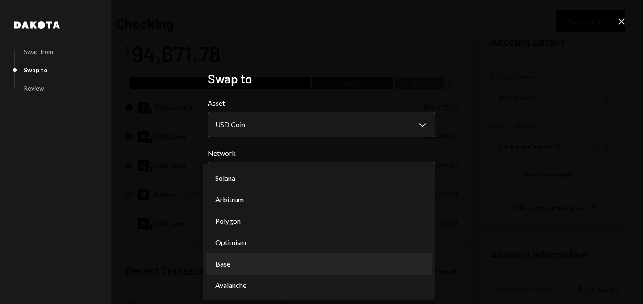
select select "**********"
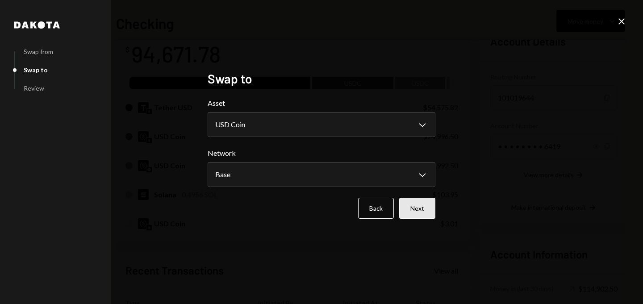
click at [424, 205] on button "Next" at bounding box center [417, 208] width 36 height 21
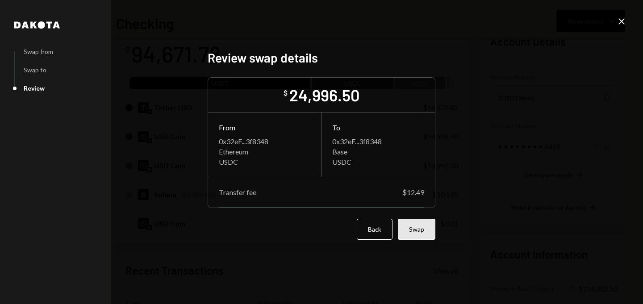
click at [421, 230] on button "Swap" at bounding box center [417, 229] width 38 height 21
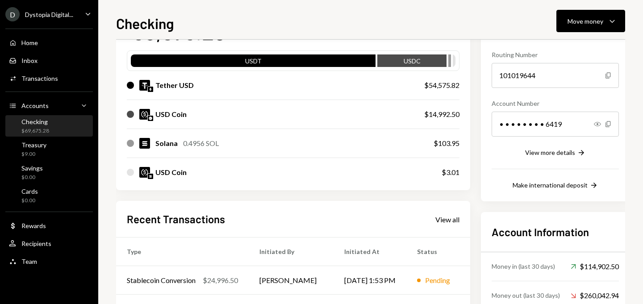
scroll to position [205, 0]
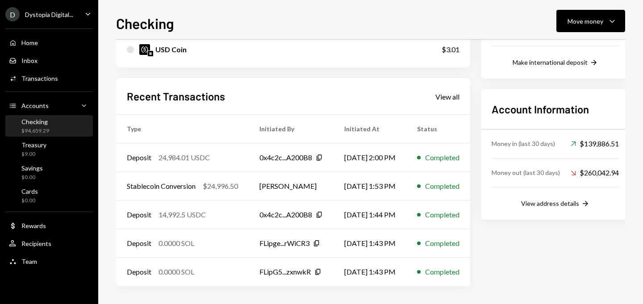
click at [36, 118] on div "Checking" at bounding box center [35, 122] width 28 height 8
click at [36, 123] on div "Checking" at bounding box center [35, 122] width 28 height 8
click at [27, 152] on div "$9.00" at bounding box center [33, 154] width 25 height 8
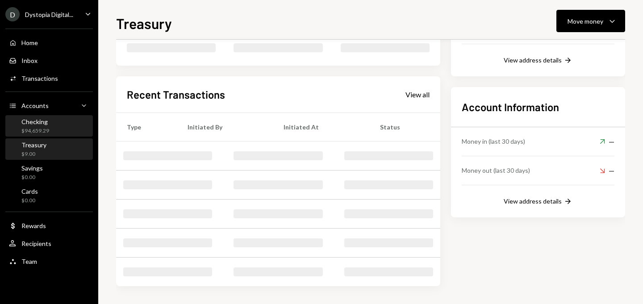
click at [37, 131] on div "$94,659.29" at bounding box center [35, 131] width 28 height 8
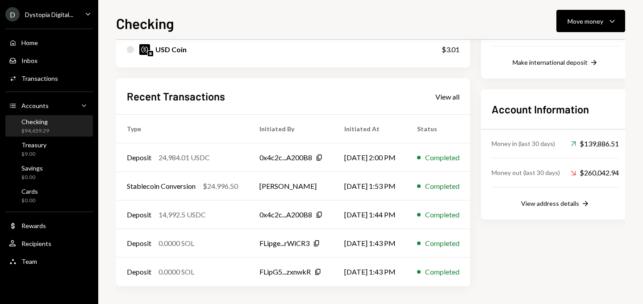
scroll to position [18, 0]
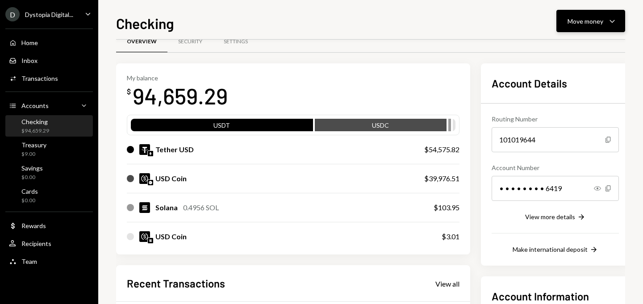
click at [585, 16] on div "Move money Caret Down" at bounding box center [591, 21] width 46 height 11
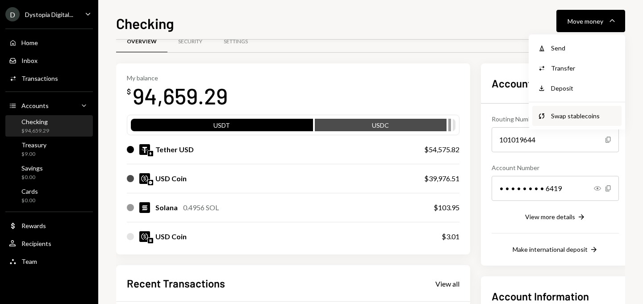
click at [567, 108] on div "Swap Swap stablecoins" at bounding box center [576, 116] width 89 height 20
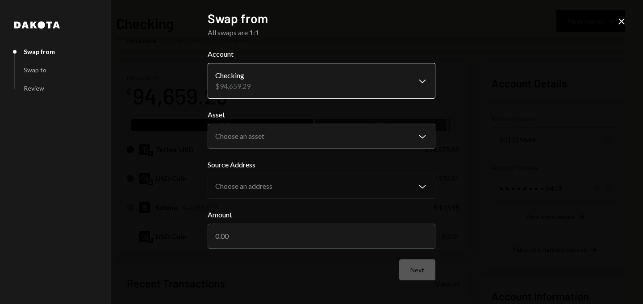
click at [336, 69] on body "D Dystopia Digital... Caret Down Home Home Inbox Inbox Activities Transactions …" at bounding box center [321, 152] width 643 height 304
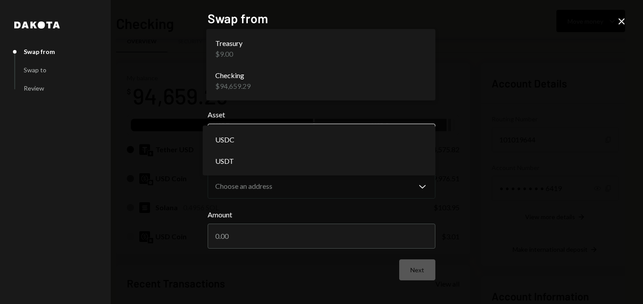
click at [293, 136] on body "D Dystopia Digital... Caret Down Home Home Inbox Inbox Activities Transactions …" at bounding box center [321, 152] width 643 height 304
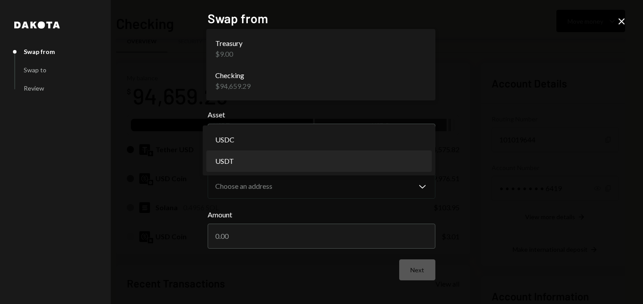
select select "****"
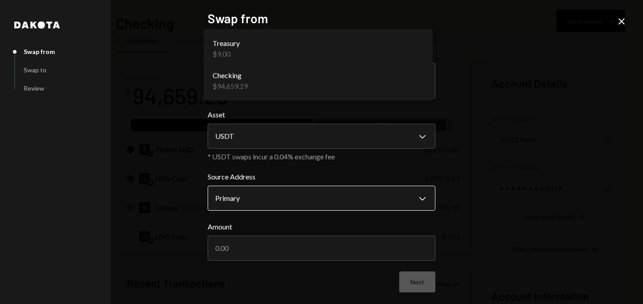
click at [253, 205] on body "D Dystopia Digital... Caret Down Home Home Inbox Inbox Activities Transactions …" at bounding box center [321, 152] width 643 height 304
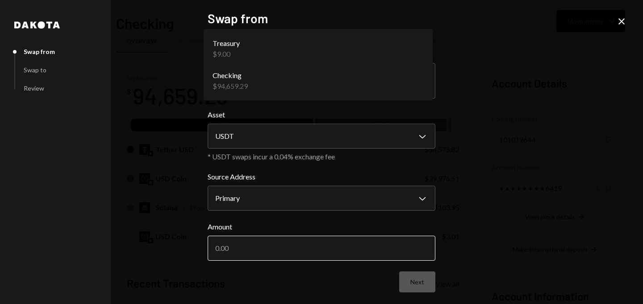
click at [244, 256] on input "Amount" at bounding box center [322, 248] width 228 height 25
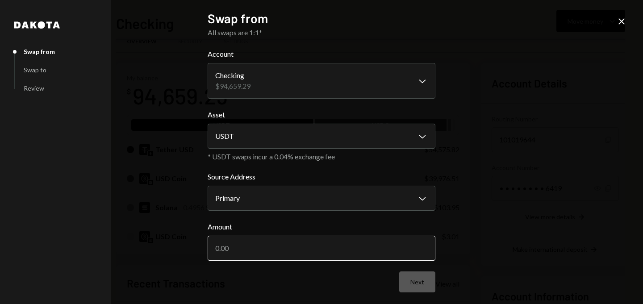
click at [255, 252] on input "Amount" at bounding box center [322, 248] width 228 height 25
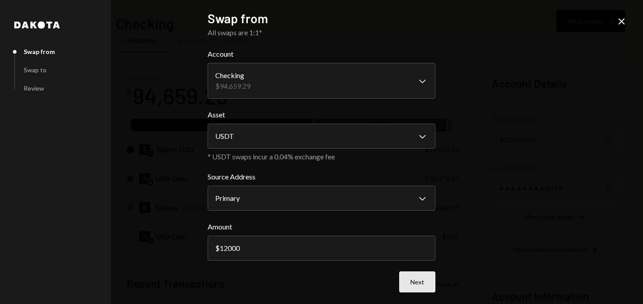
type input "12000"
click at [400, 284] on button "Next" at bounding box center [417, 282] width 36 height 21
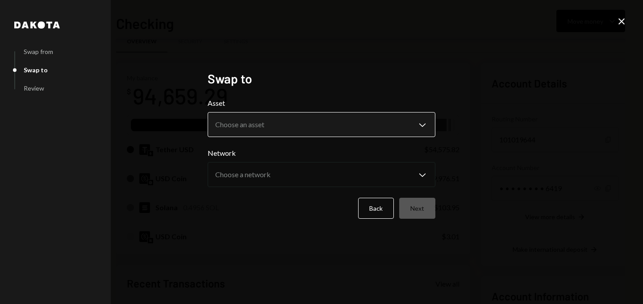
click at [276, 126] on body "D Dystopia Digital... Caret Down Home Home Inbox Inbox Activities Transactions …" at bounding box center [321, 152] width 643 height 304
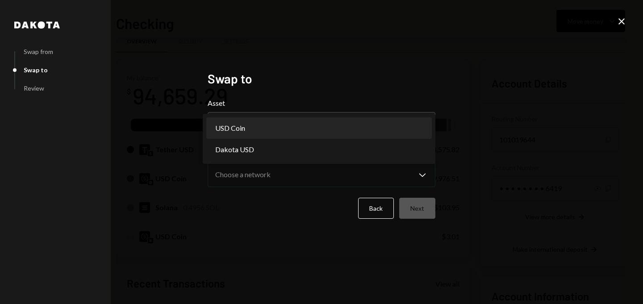
select select "****"
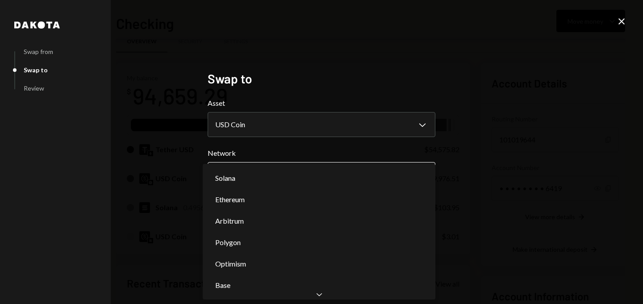
click at [258, 186] on body "D Dystopia Digital... Caret Down Home Home Inbox Inbox Activities Transactions …" at bounding box center [321, 152] width 643 height 304
select select "**********"
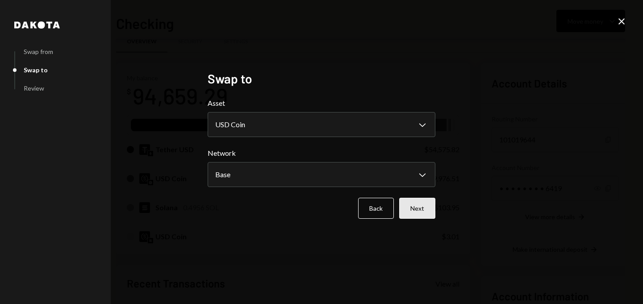
click at [415, 214] on button "Next" at bounding box center [417, 208] width 36 height 21
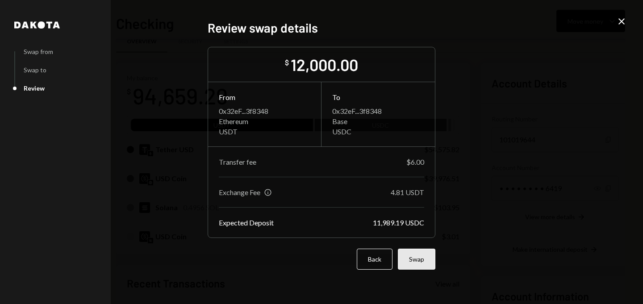
click at [418, 263] on button "Swap" at bounding box center [417, 259] width 38 height 21
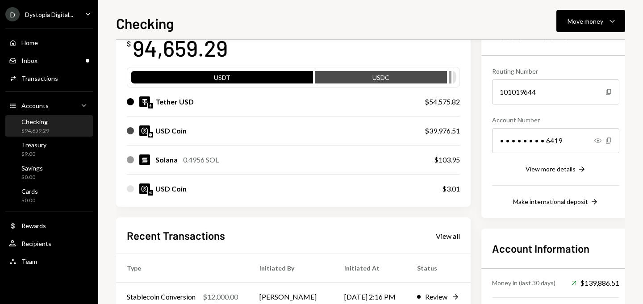
scroll to position [0, 0]
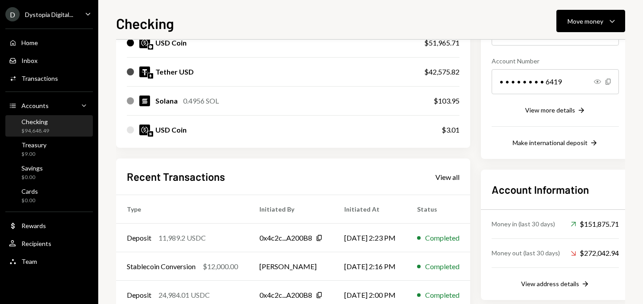
scroll to position [90, 0]
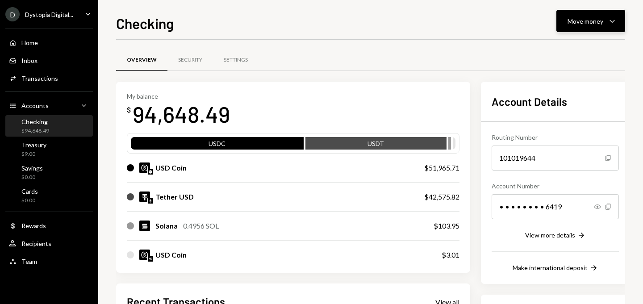
click at [602, 21] on div "Move money" at bounding box center [586, 21] width 36 height 9
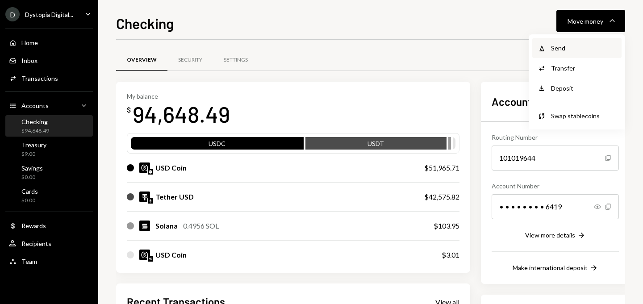
click at [572, 54] on div "Withdraw Send" at bounding box center [576, 48] width 89 height 20
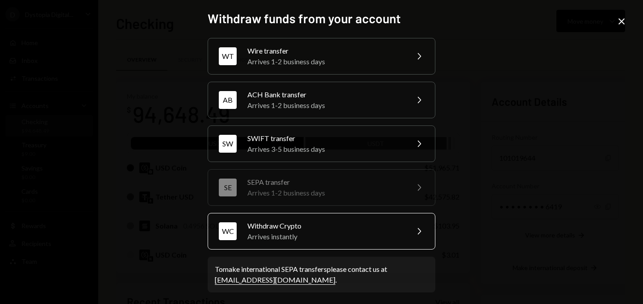
click at [397, 230] on div "Withdraw Crypto" at bounding box center [324, 226] width 155 height 11
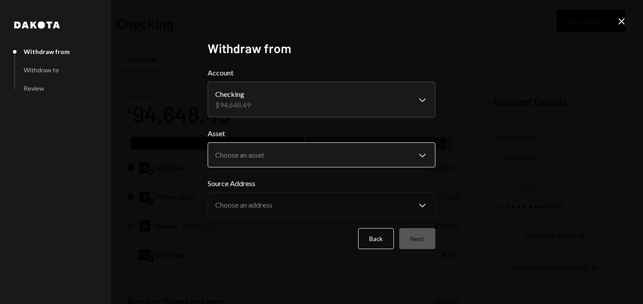
click at [278, 155] on body "D Dystopia Digital... Caret Down Home Home Inbox Inbox Activities Transactions …" at bounding box center [321, 152] width 643 height 304
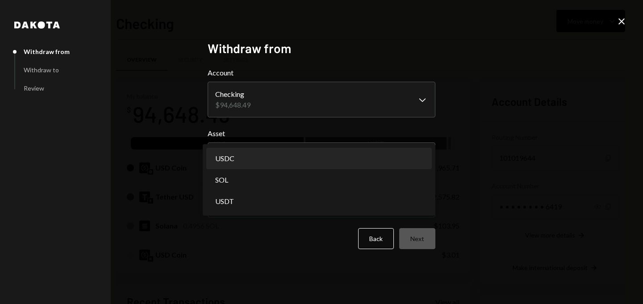
select select "****"
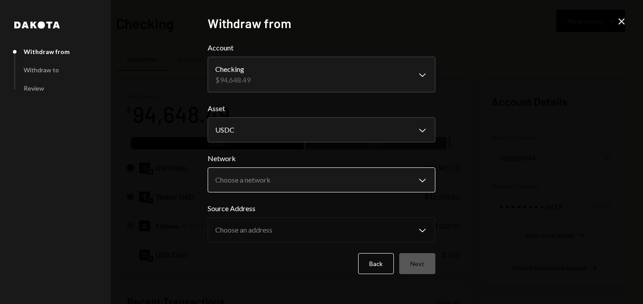
click at [276, 178] on body "D Dystopia Digital... Caret Down Home Home Inbox Inbox Activities Transactions …" at bounding box center [321, 152] width 643 height 304
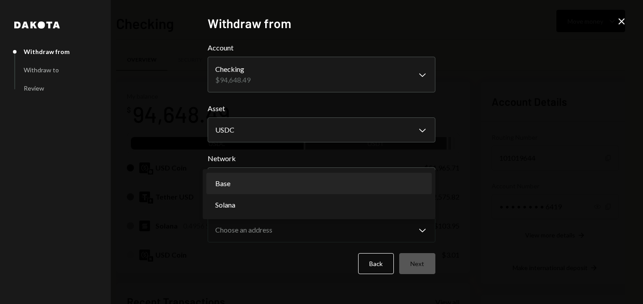
select select "**********"
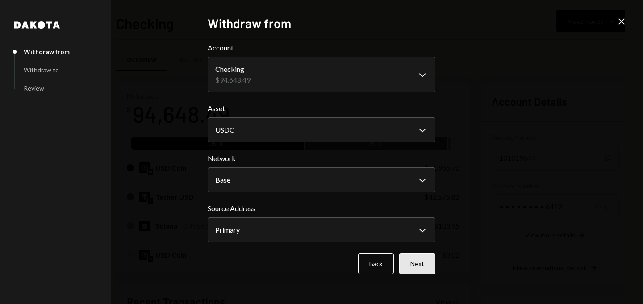
click at [413, 260] on button "Next" at bounding box center [417, 263] width 36 height 21
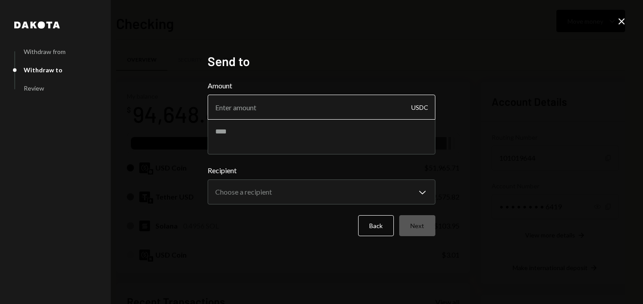
click at [315, 110] on input "Amount" at bounding box center [322, 107] width 228 height 25
type input "50000"
click at [308, 138] on textarea at bounding box center [322, 137] width 228 height 36
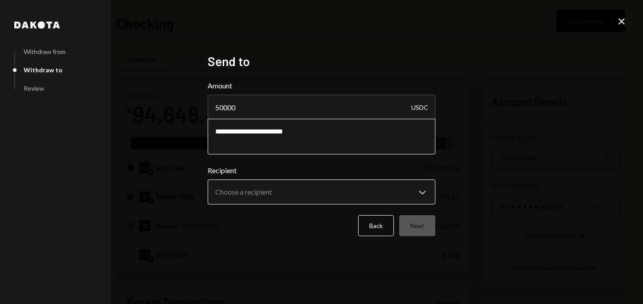
type textarea "**********"
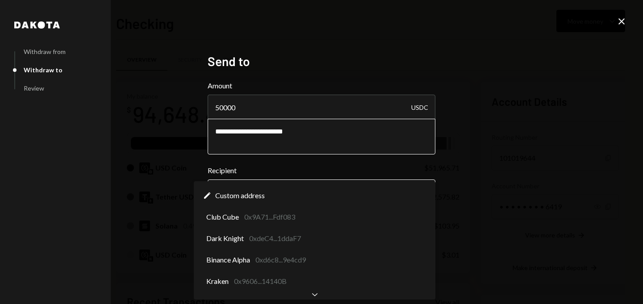
click at [315, 188] on body "D Dystopia Digital... Caret Down Home Home Inbox Inbox Activities Transactions …" at bounding box center [321, 152] width 643 height 304
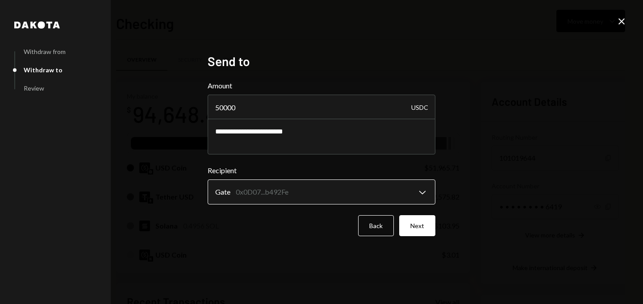
click at [297, 198] on body "D Dystopia Digital... Caret Down Home Home Inbox Inbox Activities Transactions …" at bounding box center [321, 152] width 643 height 304
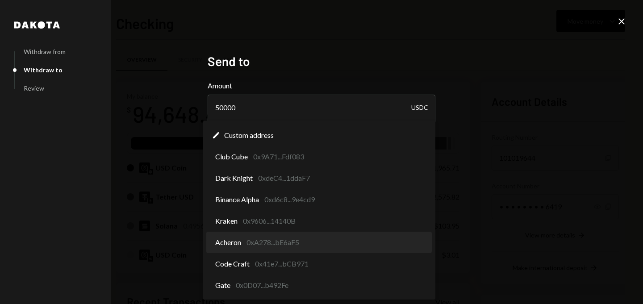
select select "**********"
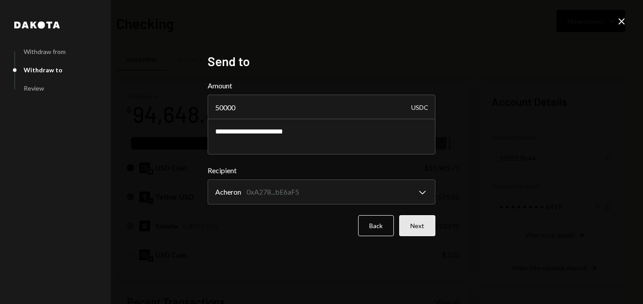
click at [405, 226] on button "Next" at bounding box center [417, 225] width 36 height 21
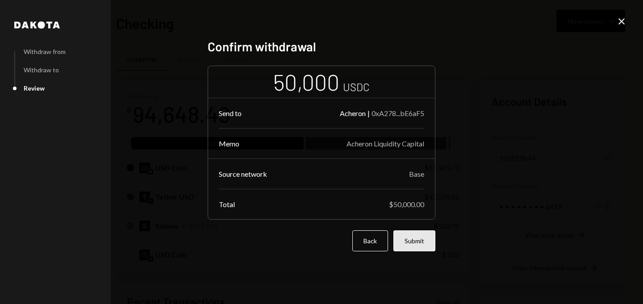
click at [420, 237] on button "Submit" at bounding box center [414, 240] width 42 height 21
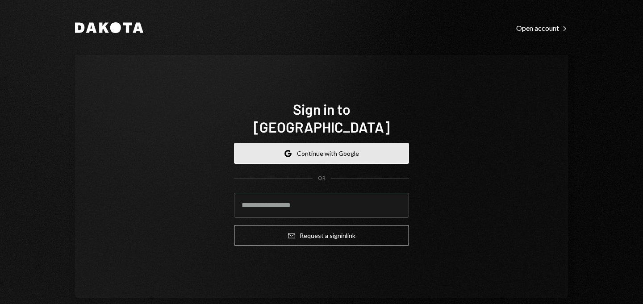
click at [291, 144] on button "Google Continue with Google" at bounding box center [321, 153] width 175 height 21
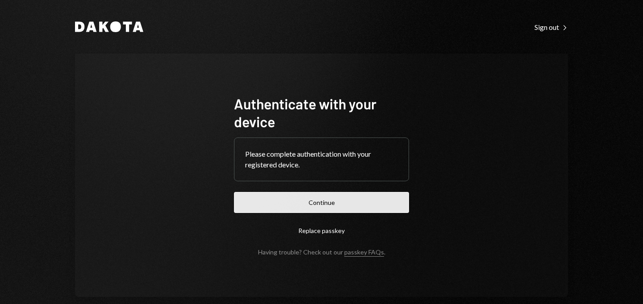
click at [328, 201] on button "Continue" at bounding box center [321, 202] width 175 height 21
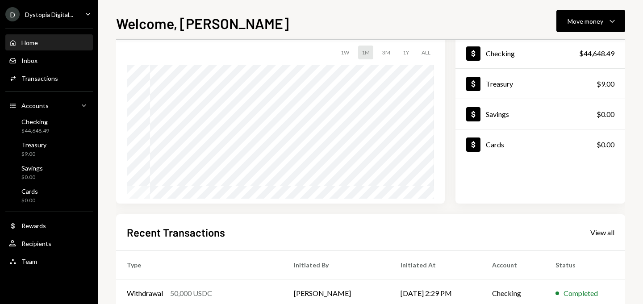
scroll to position [138, 0]
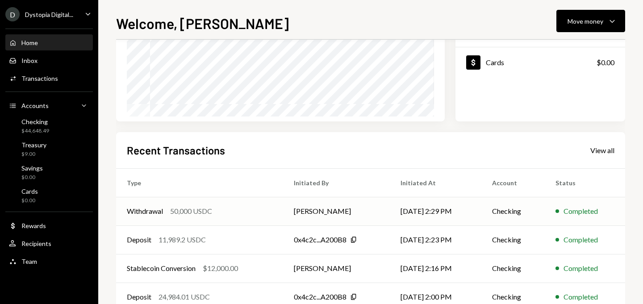
click at [355, 215] on td "[PERSON_NAME]" at bounding box center [336, 211] width 107 height 29
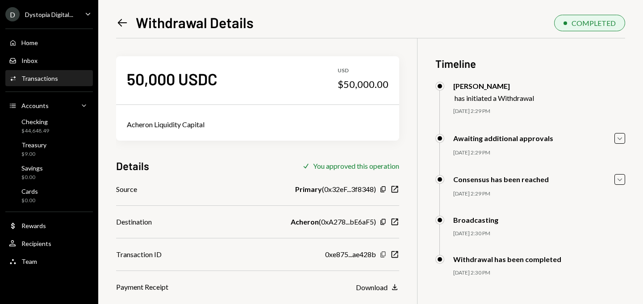
click at [382, 253] on icon "button" at bounding box center [382, 255] width 5 height 6
click at [63, 128] on div "Checking $44,648.49" at bounding box center [49, 126] width 80 height 17
